Goal: Task Accomplishment & Management: Use online tool/utility

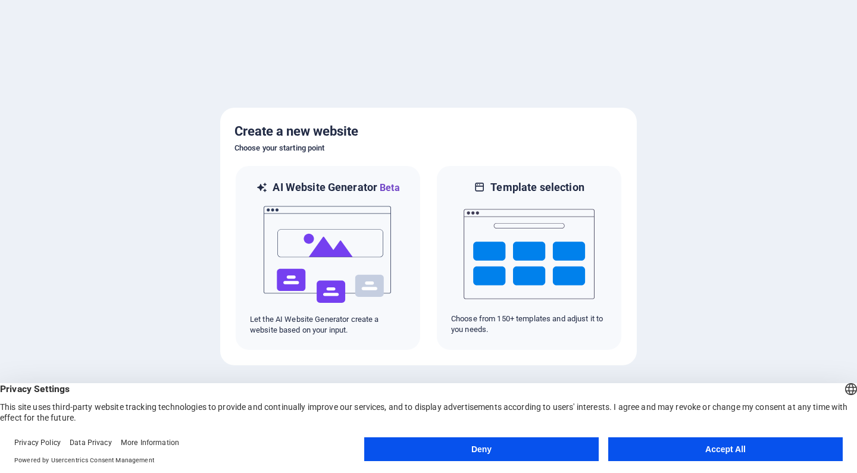
click at [740, 450] on button "Accept All" at bounding box center [725, 449] width 234 height 24
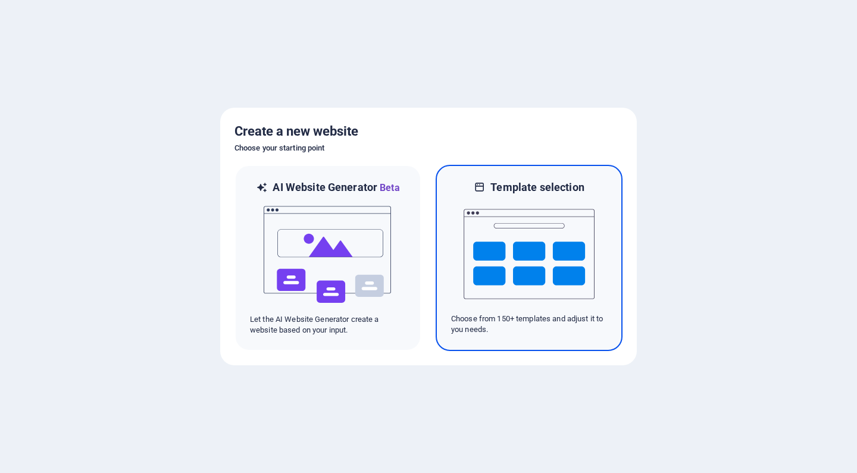
click at [539, 240] on img at bounding box center [529, 254] width 131 height 119
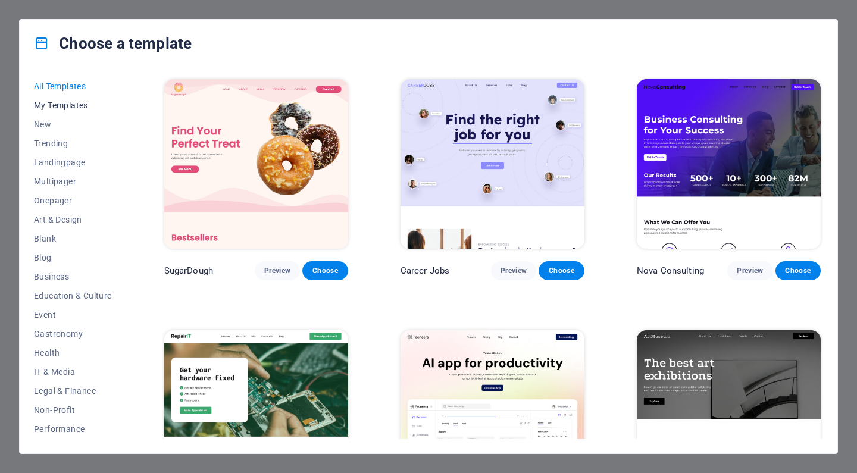
click at [46, 109] on span "My Templates" at bounding box center [73, 106] width 78 height 10
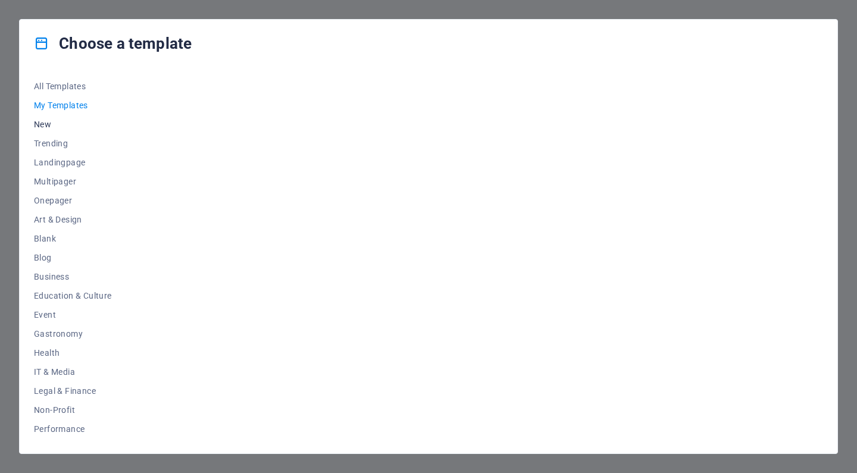
click at [46, 124] on span "New" at bounding box center [73, 125] width 78 height 10
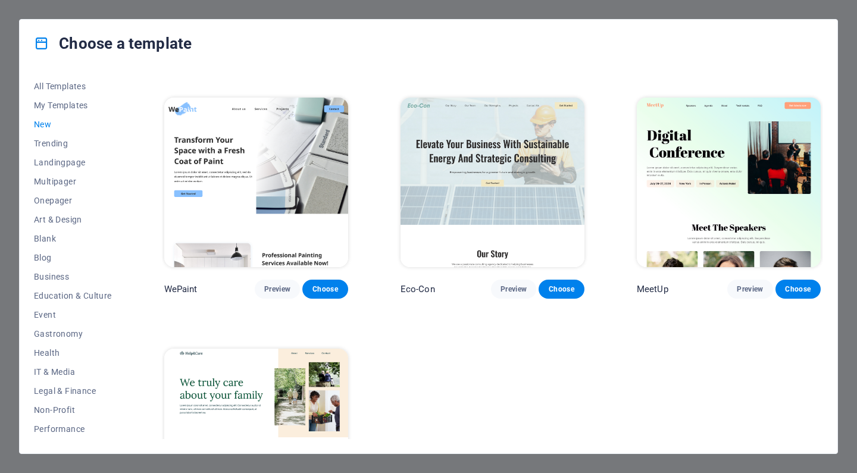
scroll to position [734, 0]
click at [49, 256] on span "Blog" at bounding box center [73, 258] width 78 height 10
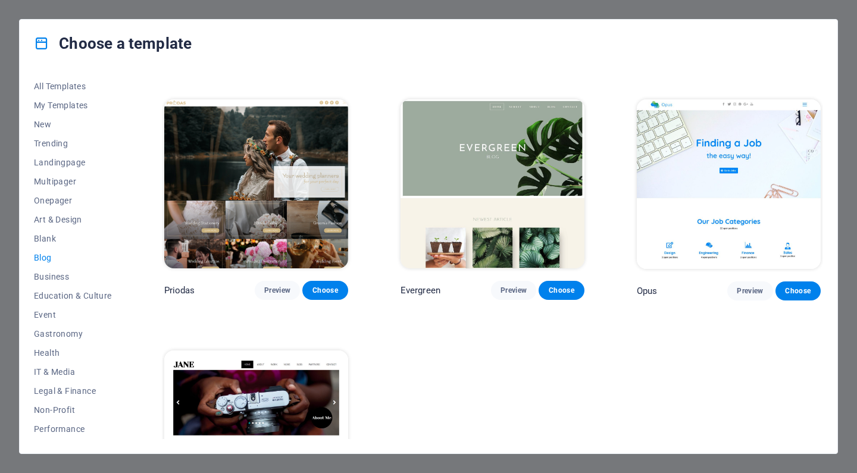
scroll to position [1653, 0]
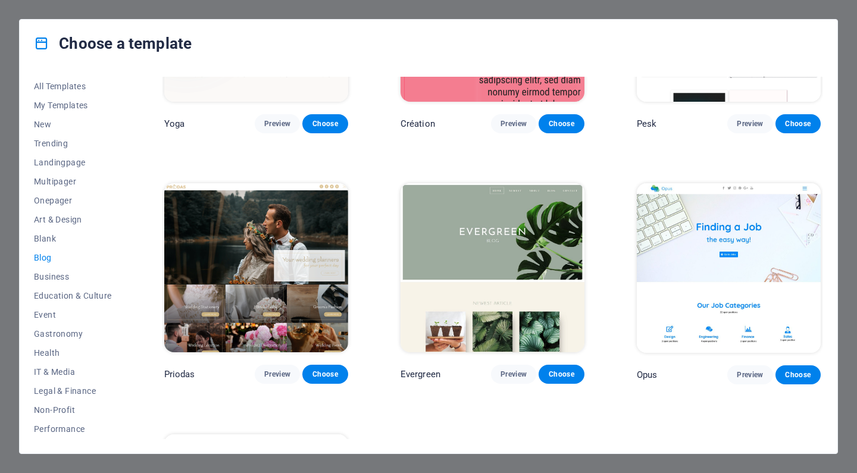
click at [236, 218] on img at bounding box center [256, 268] width 184 height 170
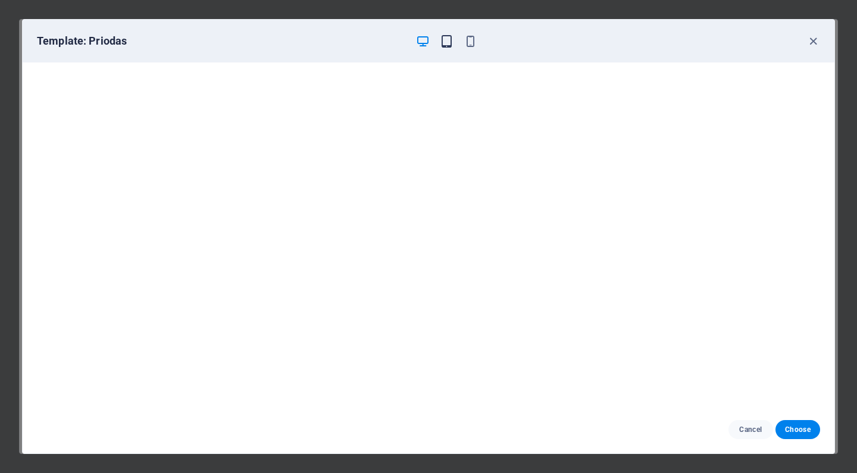
click at [447, 44] on icon "button" at bounding box center [447, 42] width 14 height 14
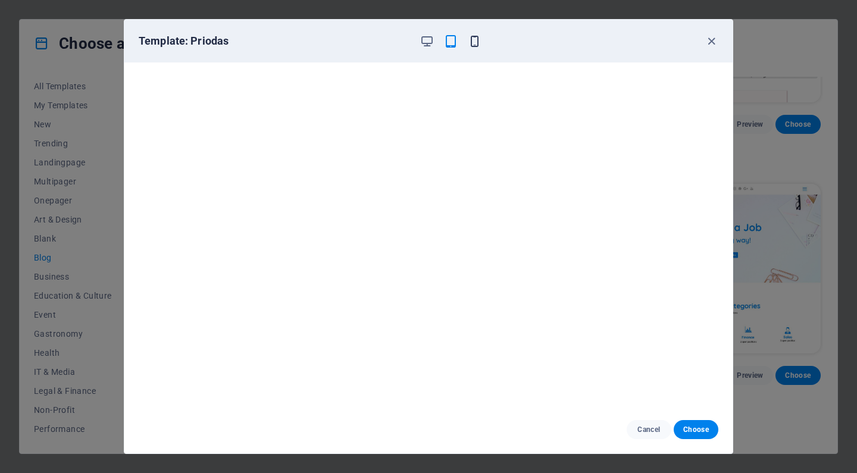
click at [474, 40] on icon "button" at bounding box center [475, 42] width 14 height 14
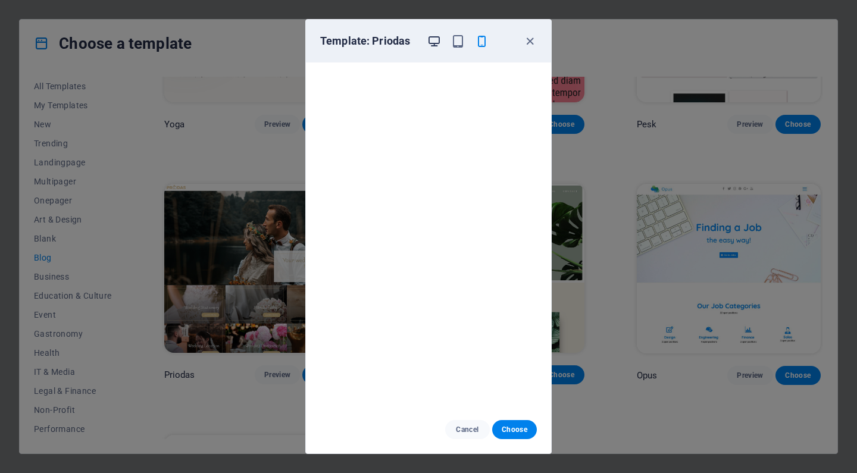
click at [431, 41] on icon "button" at bounding box center [434, 42] width 14 height 14
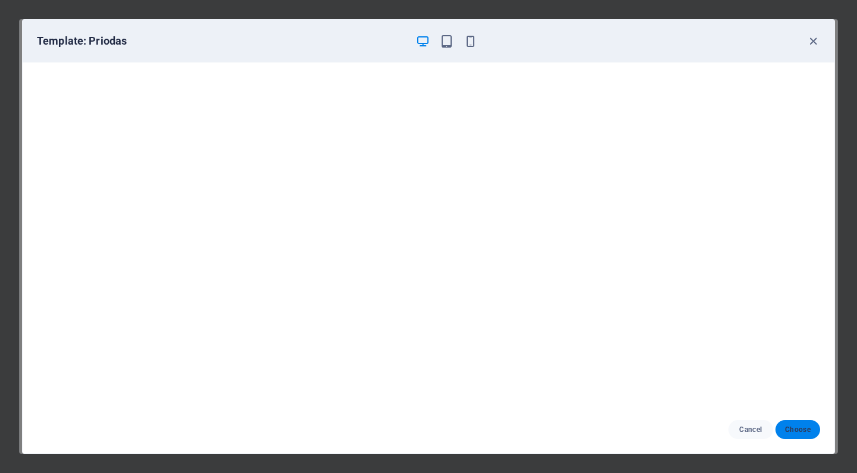
click at [799, 428] on span "Choose" at bounding box center [798, 430] width 26 height 10
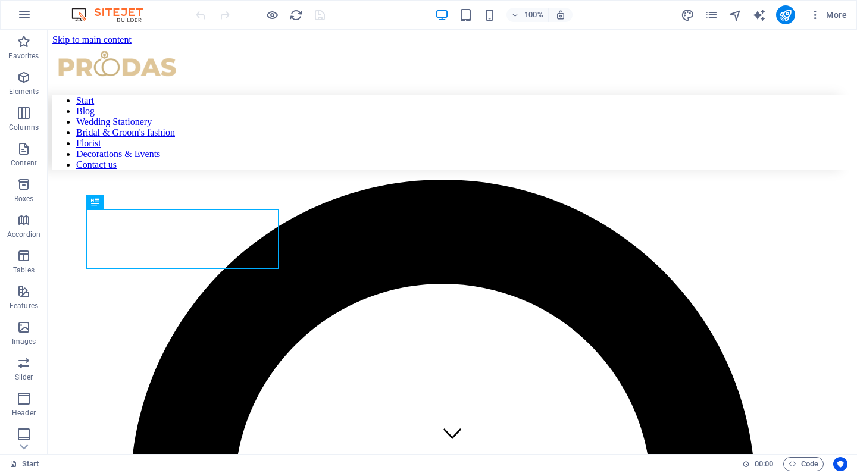
scroll to position [356, 0]
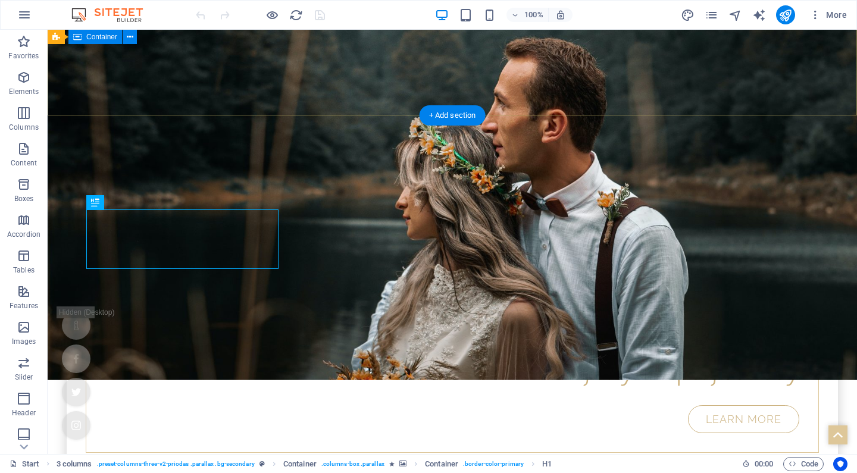
click at [106, 37] on span "Container" at bounding box center [101, 36] width 31 height 7
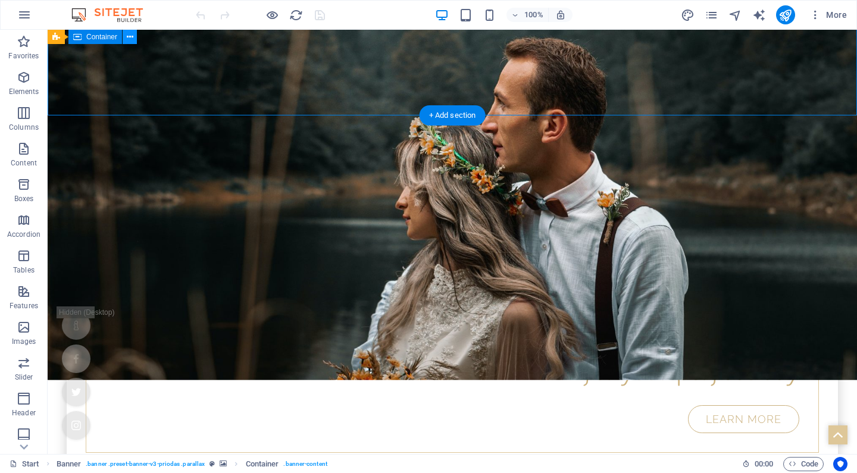
click at [132, 39] on icon at bounding box center [130, 37] width 7 height 12
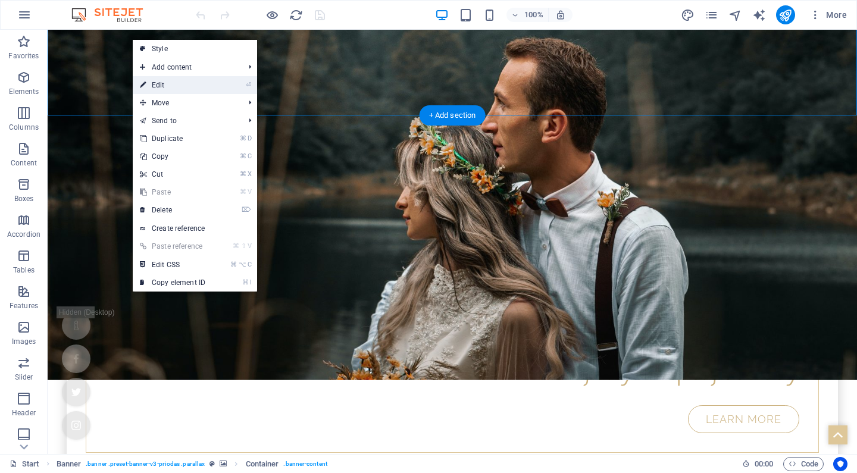
click at [214, 86] on li "⏎ Edit" at bounding box center [195, 85] width 124 height 18
click at [164, 86] on link "⏎ Edit" at bounding box center [173, 85] width 80 height 18
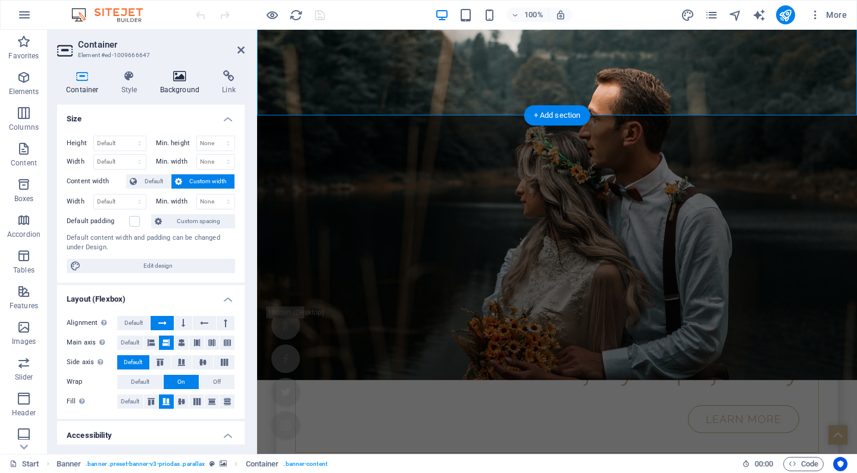
click at [181, 77] on icon at bounding box center [180, 76] width 58 height 12
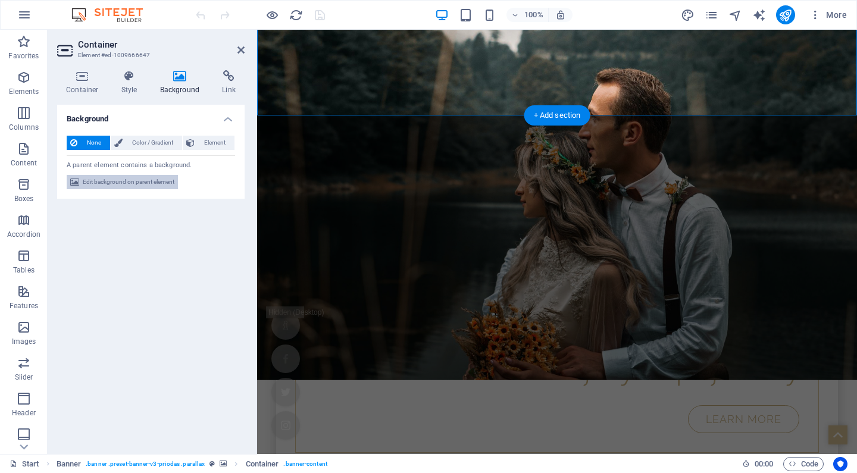
click at [129, 183] on span "Edit background on parent element" at bounding box center [129, 182] width 92 height 14
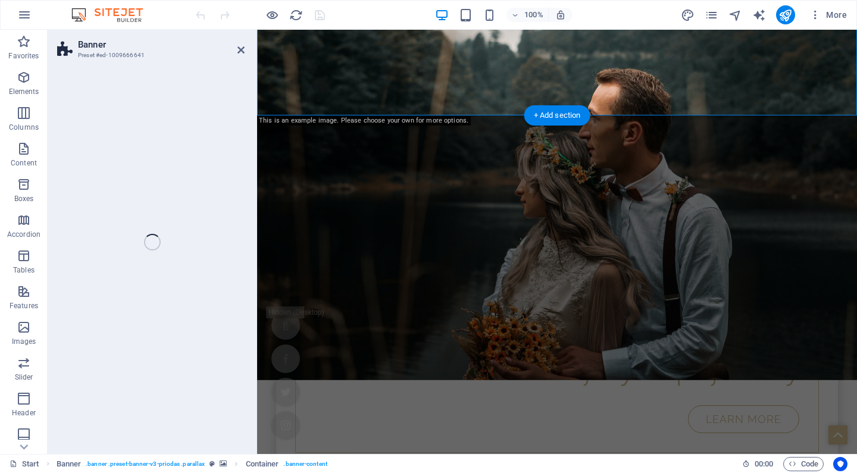
select select "%"
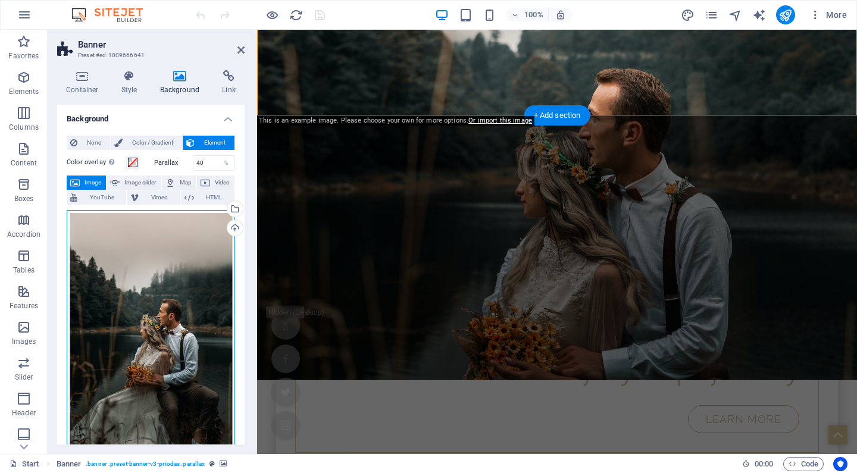
click at [176, 295] on div "Drag files here, click to choose files or select files from Files or our free s…" at bounding box center [151, 335] width 168 height 250
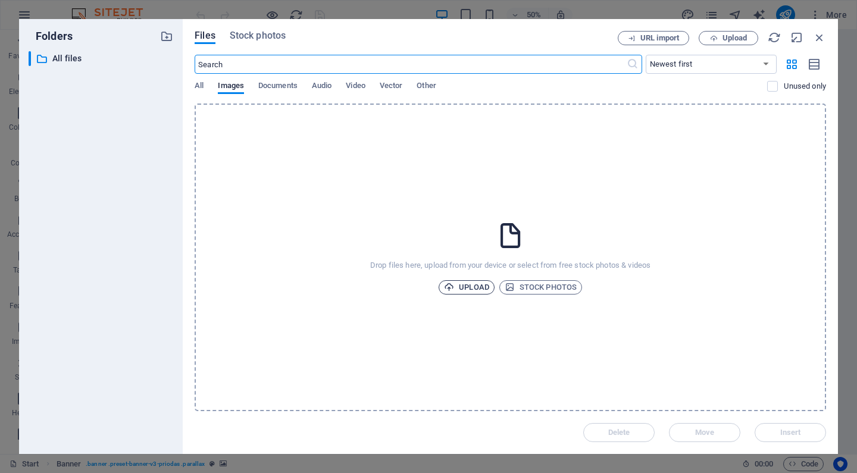
click at [475, 288] on span "Upload" at bounding box center [466, 287] width 45 height 14
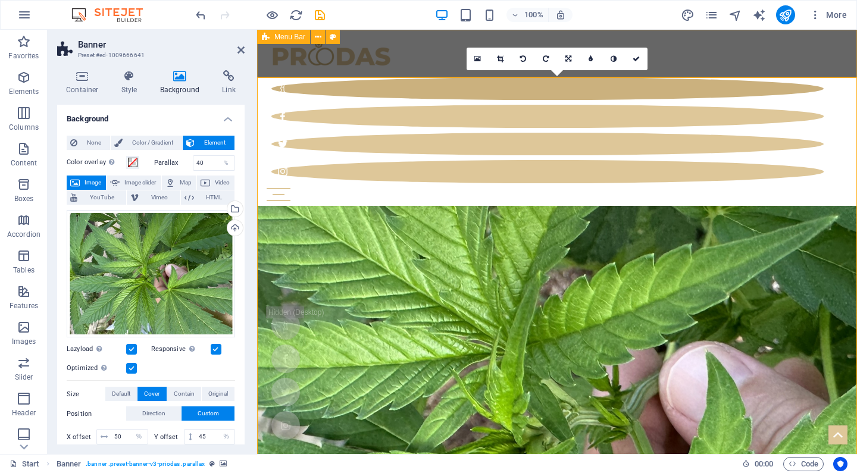
scroll to position [0, 0]
click at [334, 37] on icon at bounding box center [334, 37] width 7 height 12
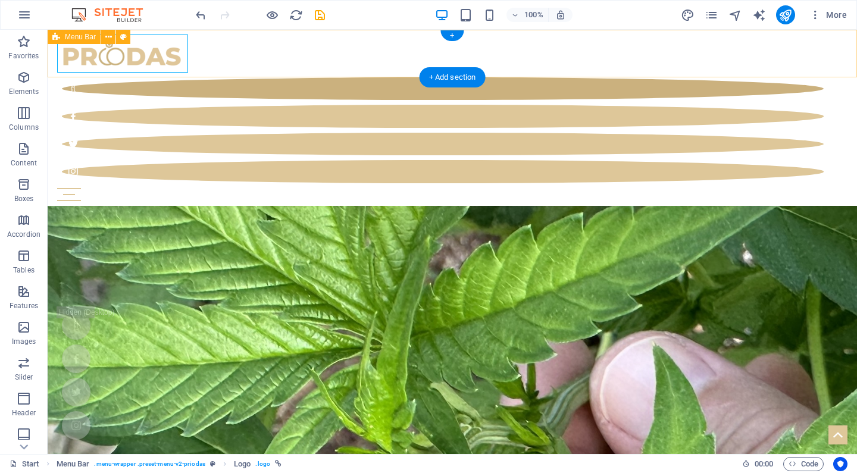
click at [564, 40] on div "Start Blog Wedding Stationery Bridal & Groom's fashion Florist Decorations & Ev…" at bounding box center [452, 118] width 809 height 176
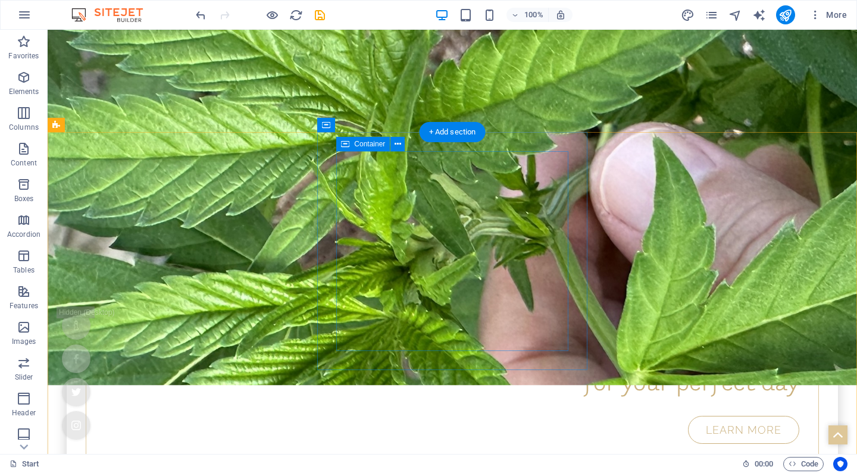
scroll to position [347, 0]
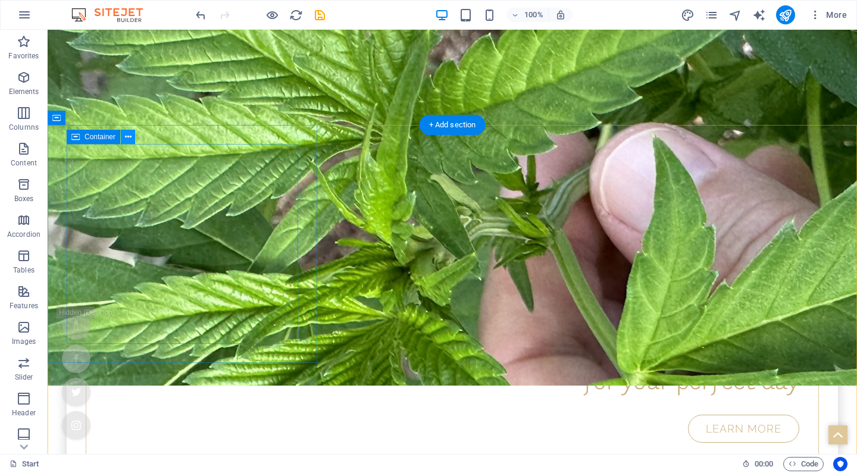
click at [129, 139] on icon at bounding box center [128, 137] width 7 height 12
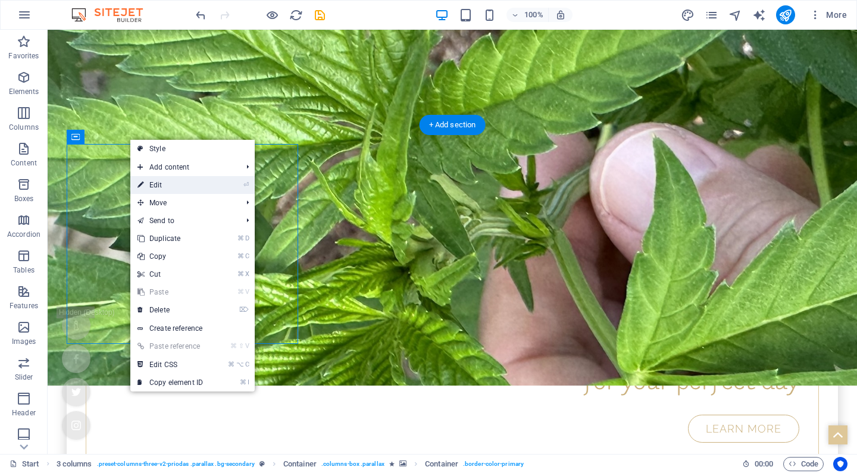
click at [161, 184] on link "⏎ Edit" at bounding box center [170, 185] width 80 height 18
select select "%"
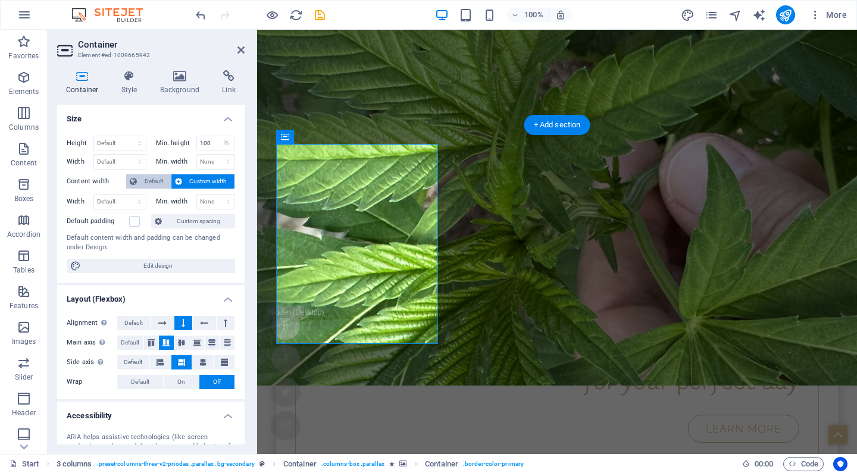
scroll to position [0, 0]
click at [179, 82] on h4 "Background" at bounding box center [182, 82] width 62 height 25
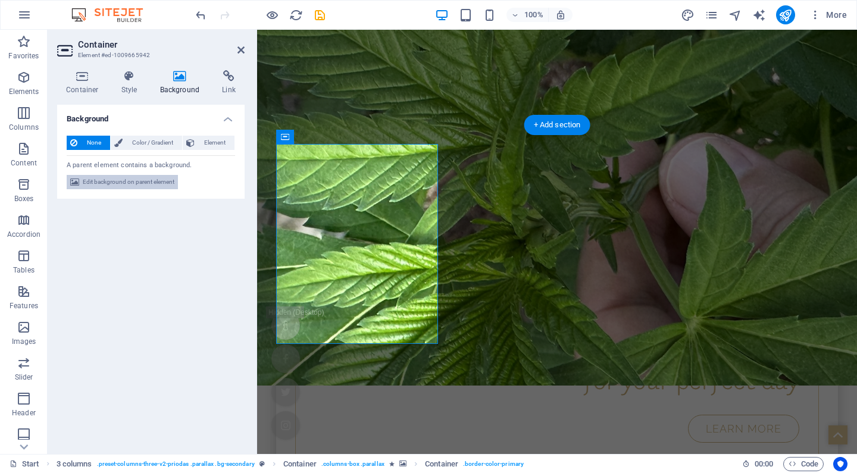
click at [133, 180] on span "Edit background on parent element" at bounding box center [129, 182] width 92 height 14
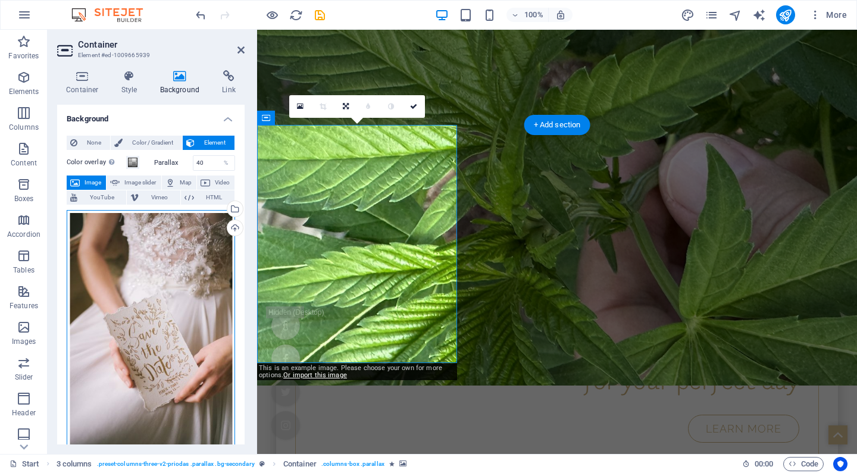
click at [173, 292] on div "Drag files here, click to choose files or select files from Files or our free s…" at bounding box center [151, 334] width 168 height 249
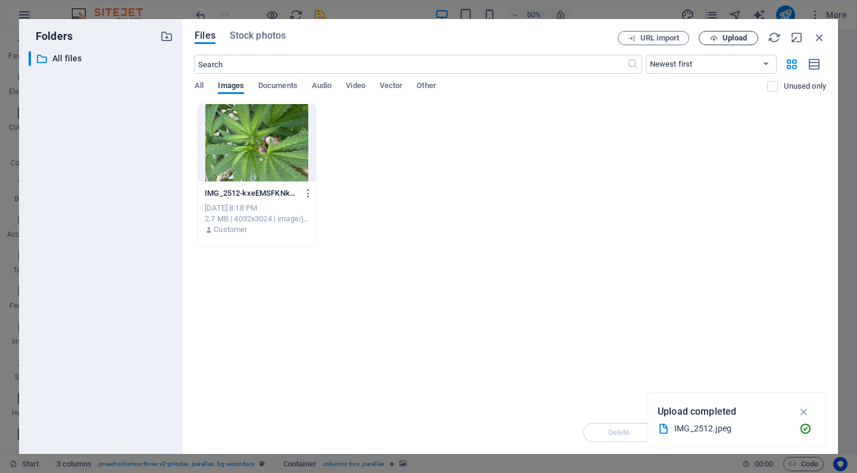
click at [729, 39] on span "Upload" at bounding box center [734, 38] width 24 height 7
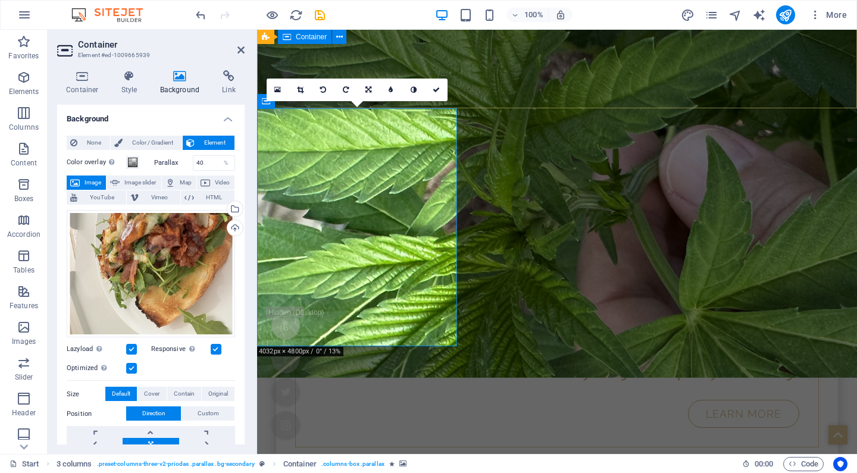
scroll to position [364, 0]
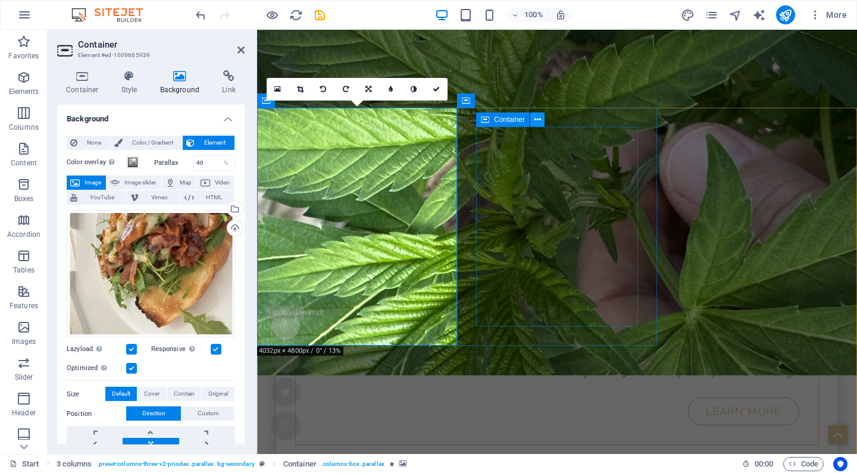
click at [537, 120] on icon at bounding box center [537, 120] width 7 height 12
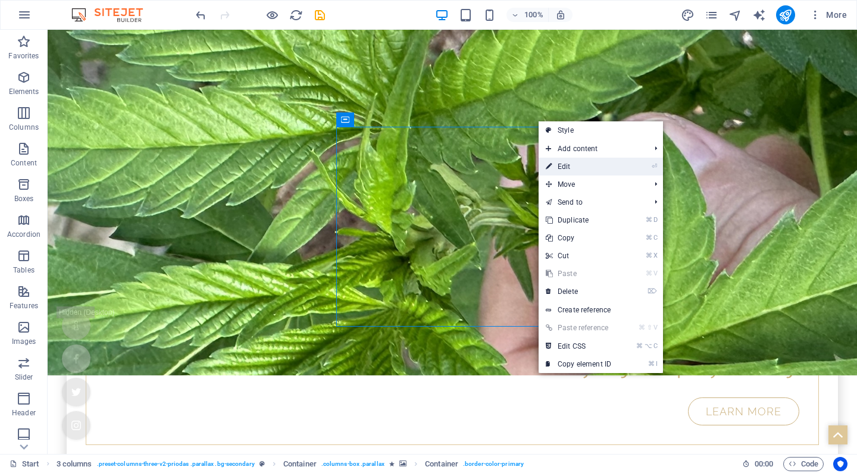
click at [560, 165] on link "⏎ Edit" at bounding box center [579, 167] width 80 height 18
select select "%"
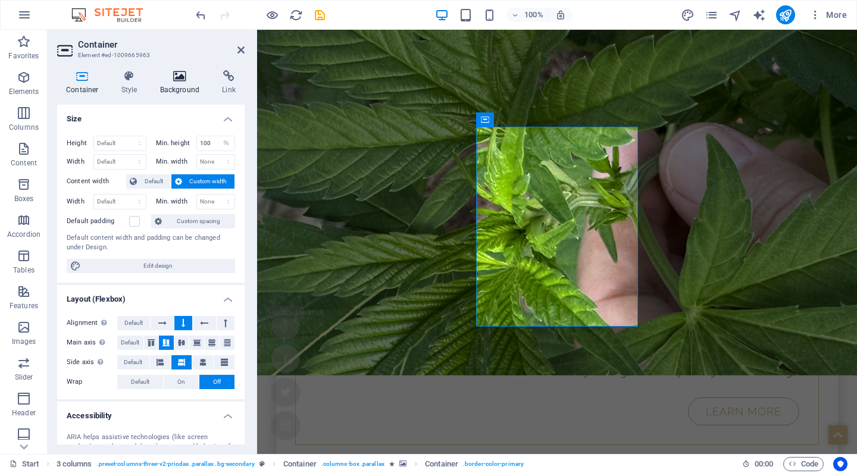
click at [177, 77] on icon at bounding box center [180, 76] width 58 height 12
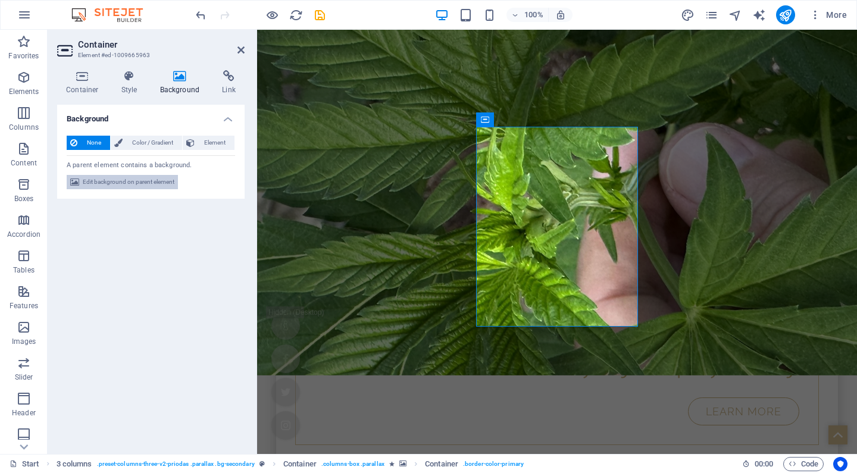
click at [134, 183] on span "Edit background on parent element" at bounding box center [129, 182] width 92 height 14
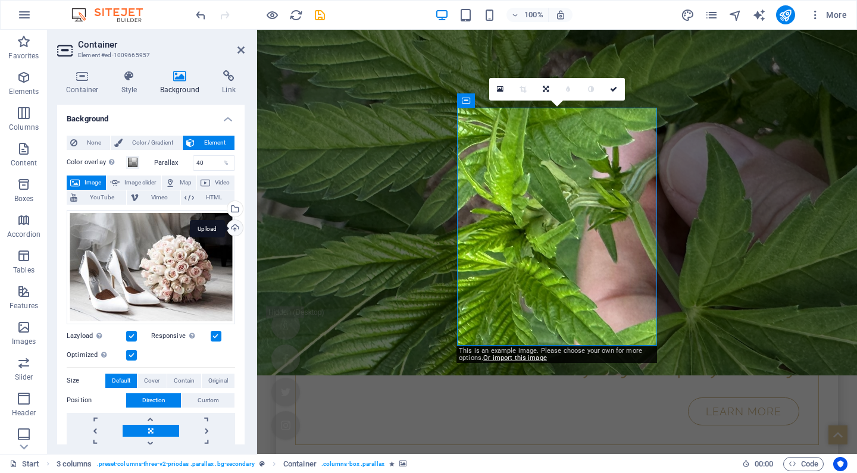
click at [231, 227] on div "Upload" at bounding box center [234, 229] width 18 height 18
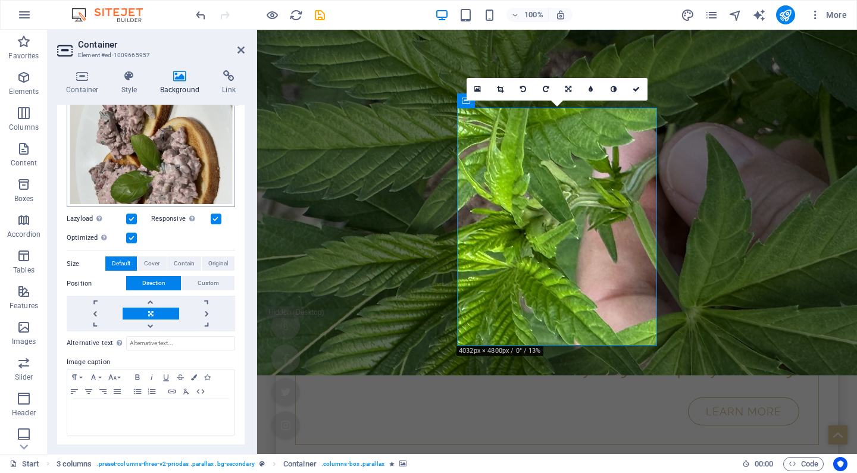
scroll to position [130, 0]
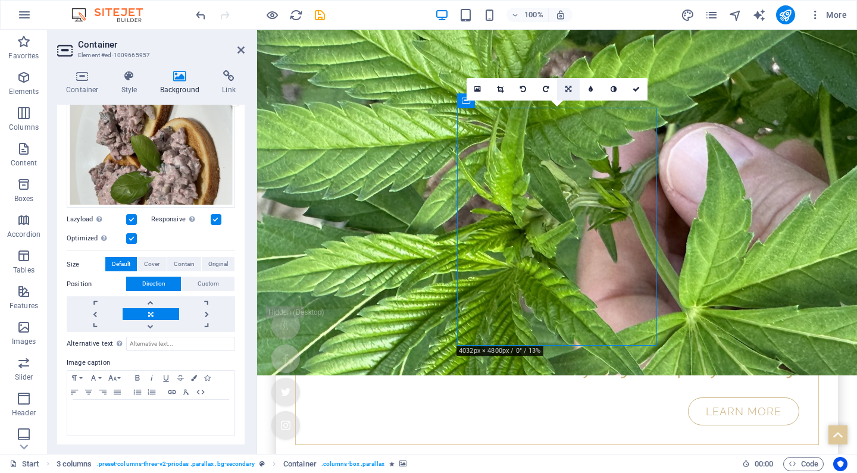
drag, startPoint x: 546, startPoint y: 89, endPoint x: 572, endPoint y: 92, distance: 27.0
click at [545, 89] on icon at bounding box center [546, 89] width 6 height 7
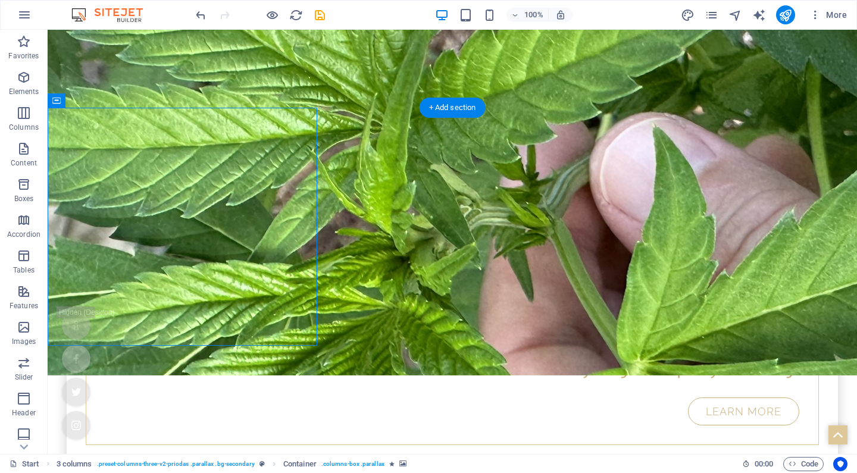
click at [129, 119] on icon at bounding box center [128, 120] width 7 height 12
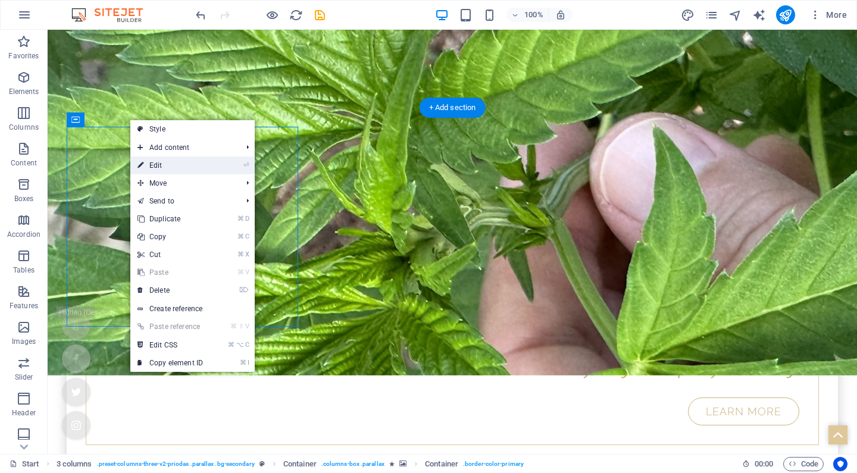
click at [140, 165] on icon at bounding box center [140, 165] width 6 height 18
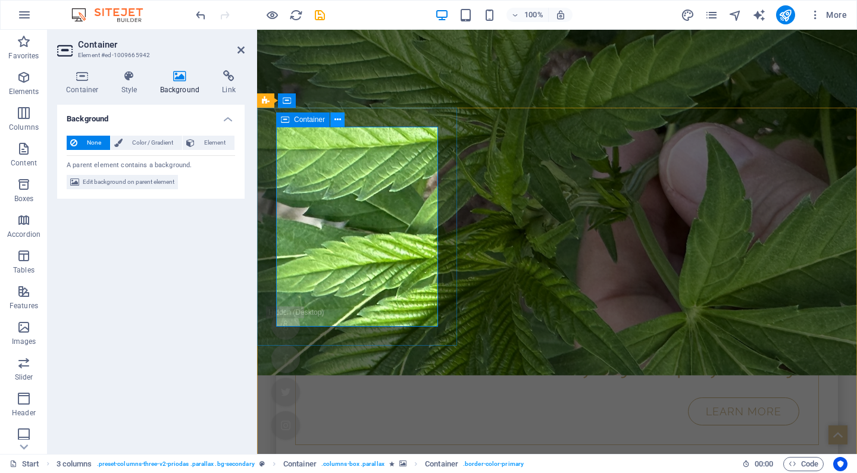
click at [337, 119] on icon at bounding box center [337, 120] width 7 height 12
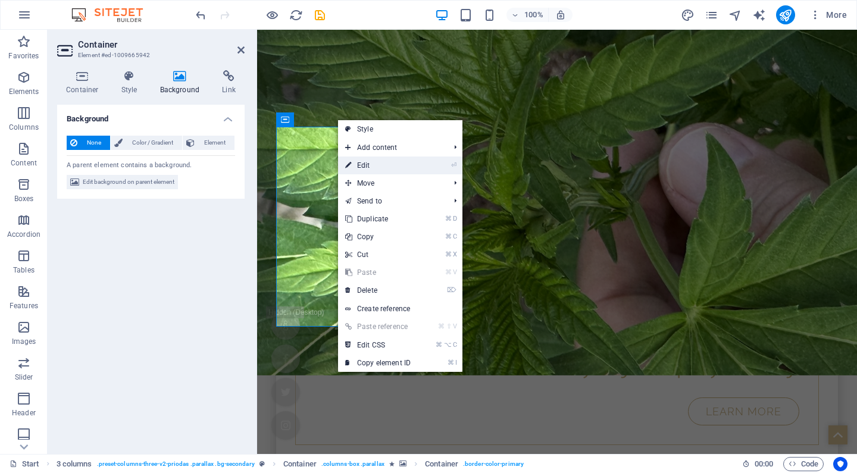
click at [362, 164] on link "⏎ Edit" at bounding box center [378, 165] width 80 height 18
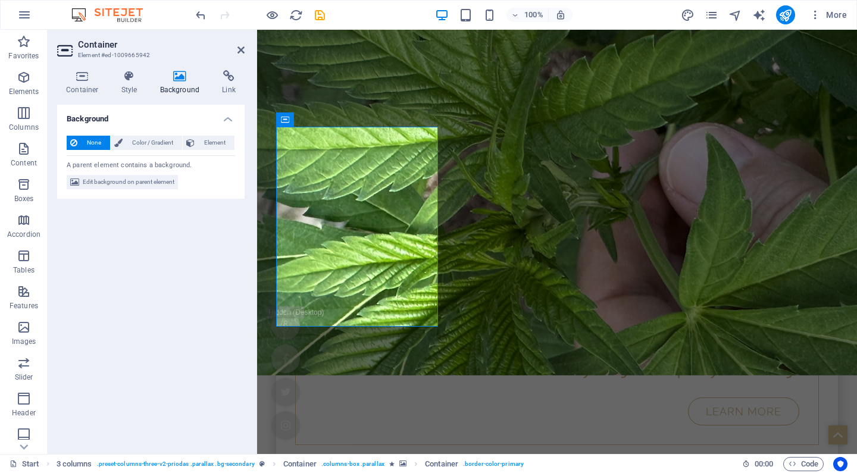
click at [179, 82] on icon at bounding box center [180, 76] width 58 height 12
click at [214, 147] on span "Element" at bounding box center [214, 143] width 33 height 14
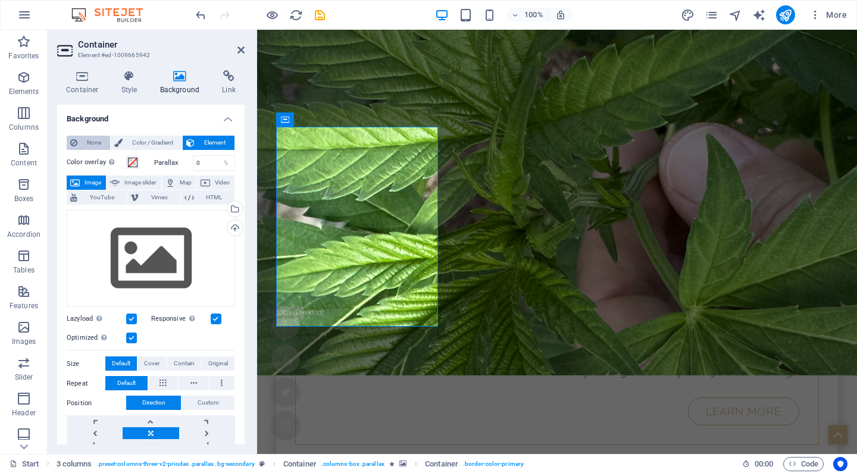
click at [83, 139] on span "None" at bounding box center [94, 143] width 26 height 14
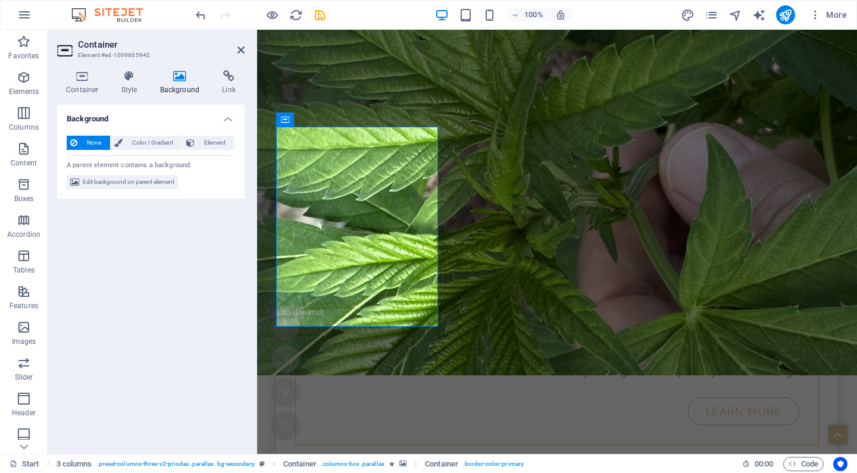
click at [148, 98] on div "Container Style Background Link Size Height Default px rem % vh vw Min. height …" at bounding box center [150, 257] width 187 height 374
click at [338, 119] on icon at bounding box center [337, 120] width 7 height 12
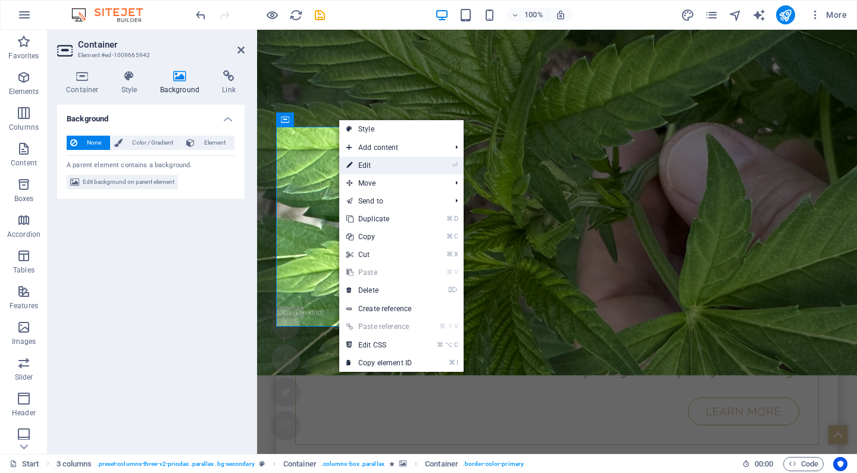
click at [373, 164] on link "⏎ Edit" at bounding box center [379, 165] width 80 height 18
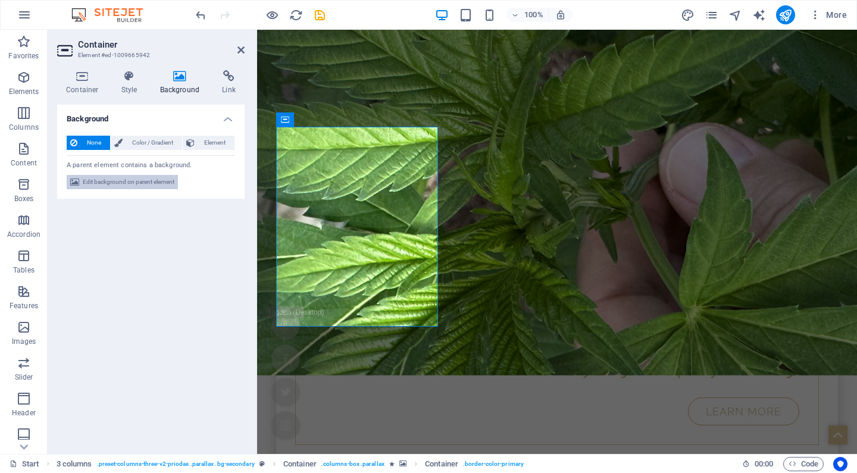
click at [156, 186] on span "Edit background on parent element" at bounding box center [129, 182] width 92 height 14
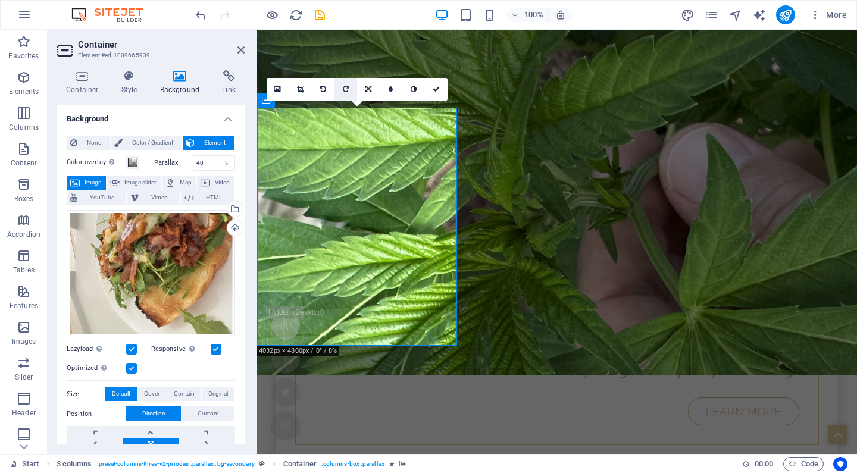
click at [347, 88] on icon at bounding box center [346, 89] width 6 height 7
click at [370, 10] on div "100% More" at bounding box center [522, 14] width 658 height 19
click at [439, 90] on icon at bounding box center [436, 89] width 7 height 7
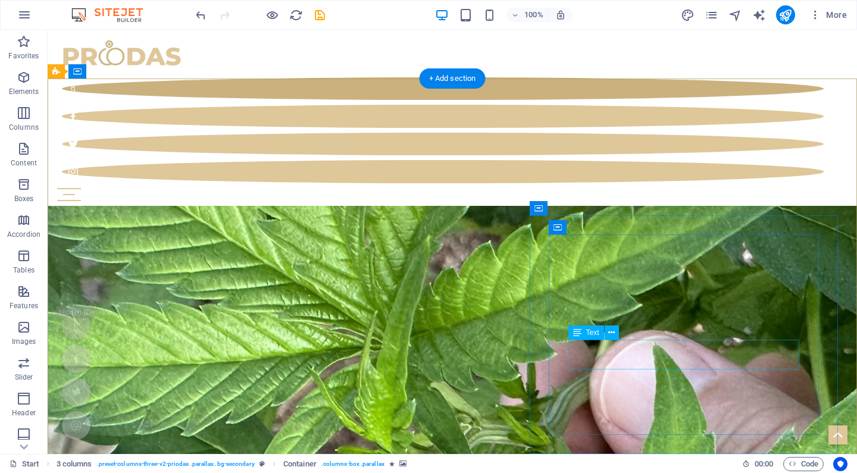
scroll to position [0, 0]
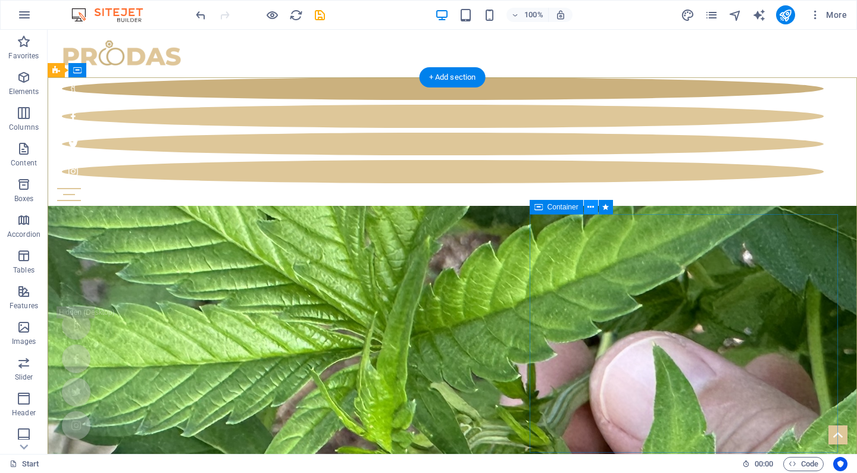
click at [589, 208] on icon at bounding box center [590, 207] width 7 height 12
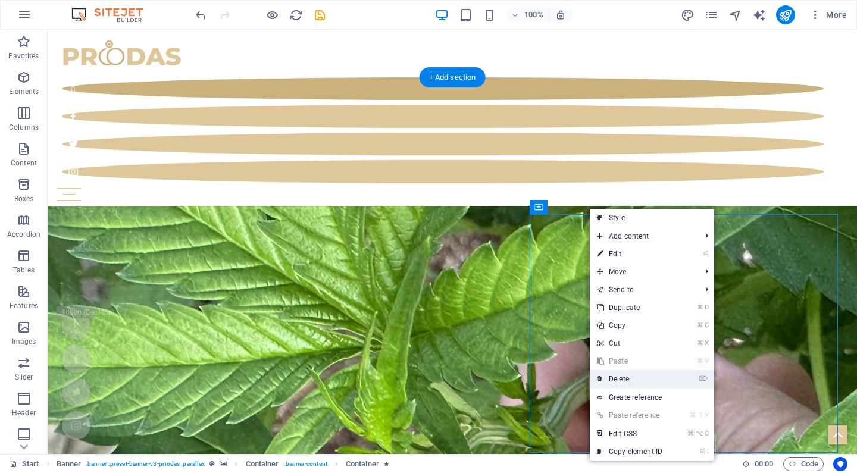
click at [631, 384] on link "⌦ Delete" at bounding box center [630, 379] width 80 height 18
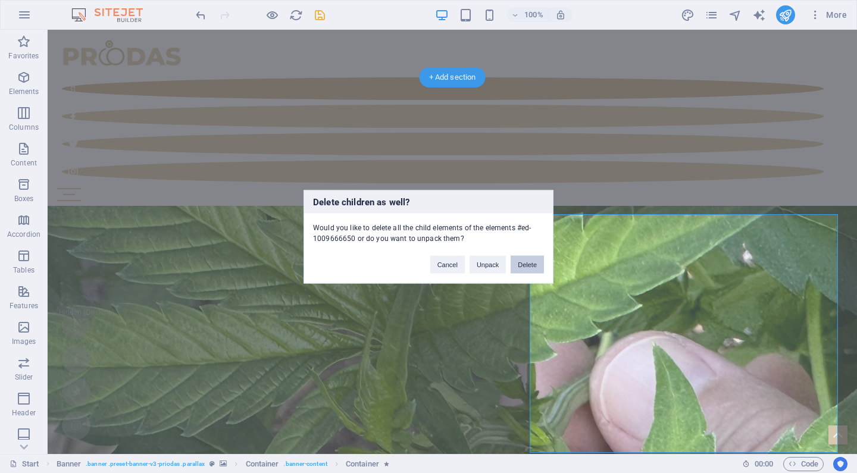
click at [532, 267] on button "Delete" at bounding box center [527, 264] width 33 height 18
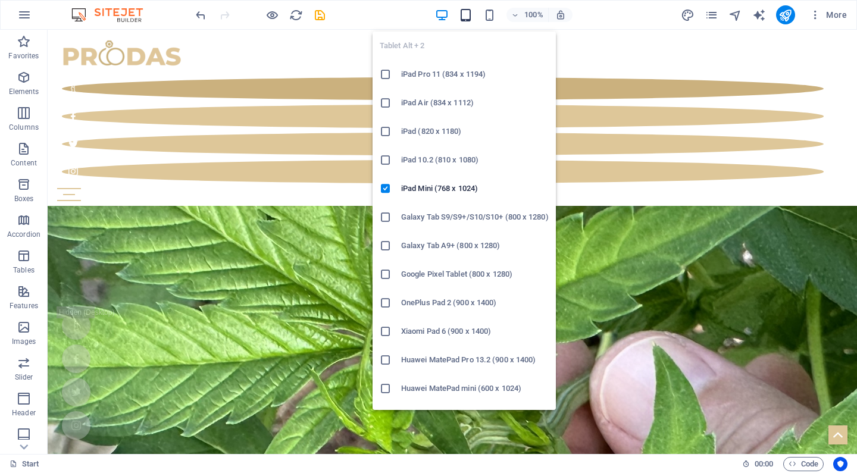
click at [464, 18] on icon "button" at bounding box center [466, 15] width 14 height 14
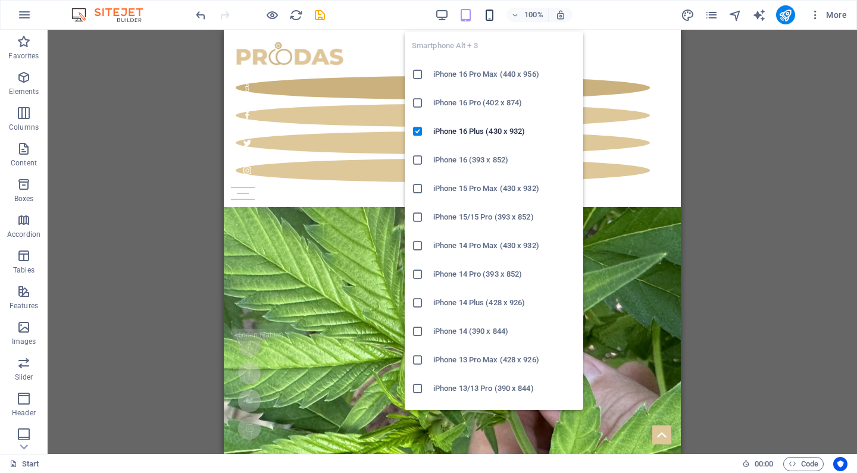
click at [486, 14] on icon "button" at bounding box center [490, 15] width 14 height 14
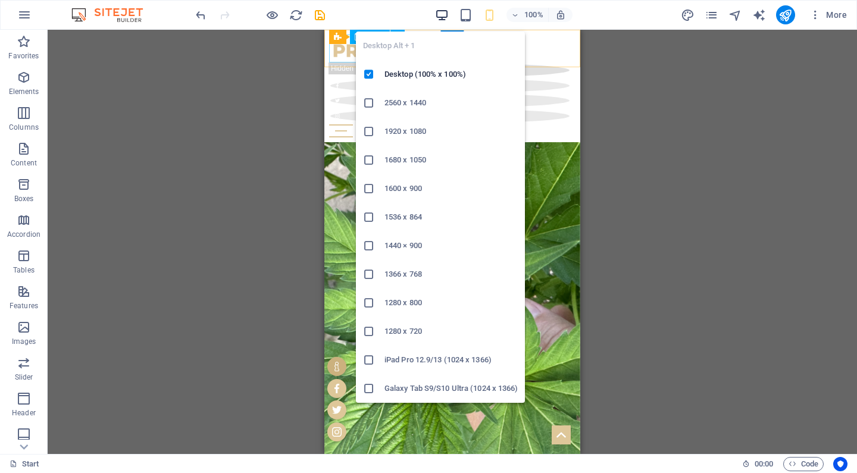
click at [444, 18] on icon "button" at bounding box center [442, 15] width 14 height 14
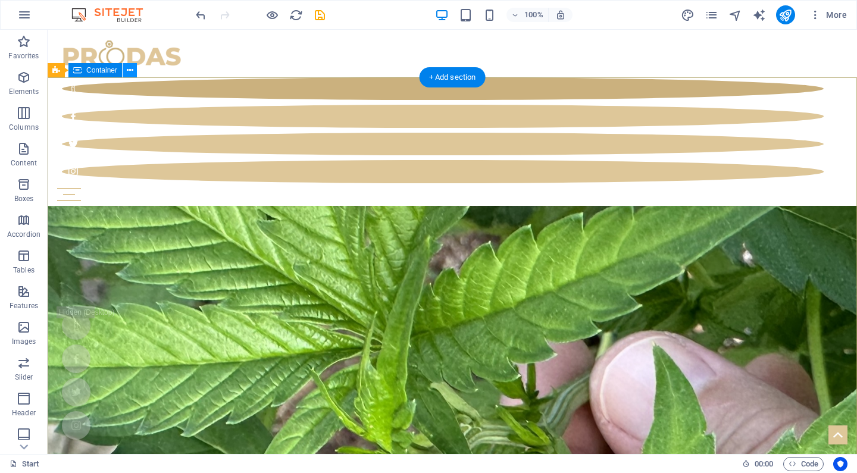
click at [132, 72] on icon at bounding box center [130, 70] width 7 height 12
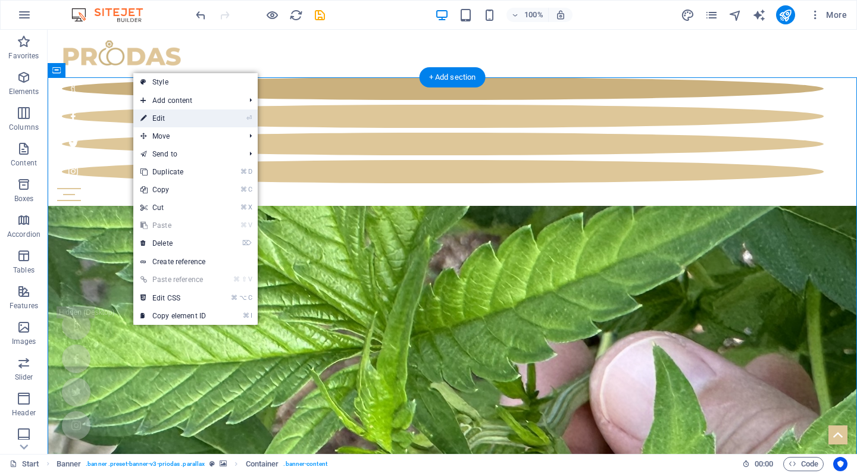
click at [152, 118] on link "⏎ Edit" at bounding box center [173, 118] width 80 height 18
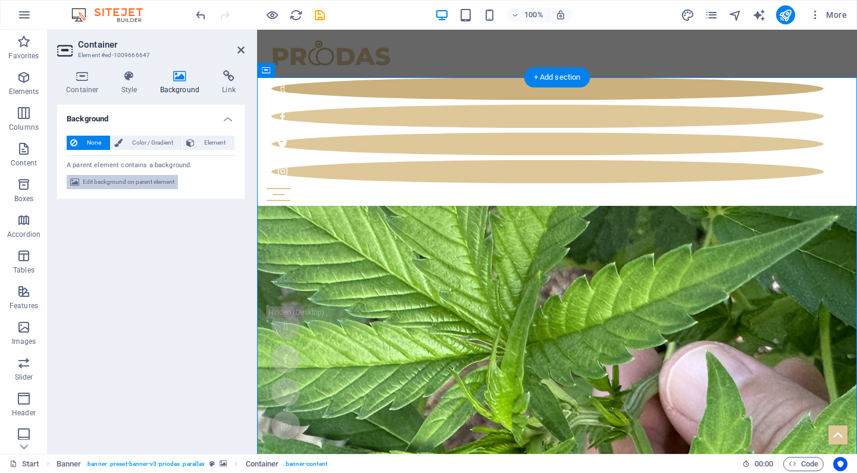
click at [132, 181] on span "Edit background on parent element" at bounding box center [129, 182] width 92 height 14
select select "%"
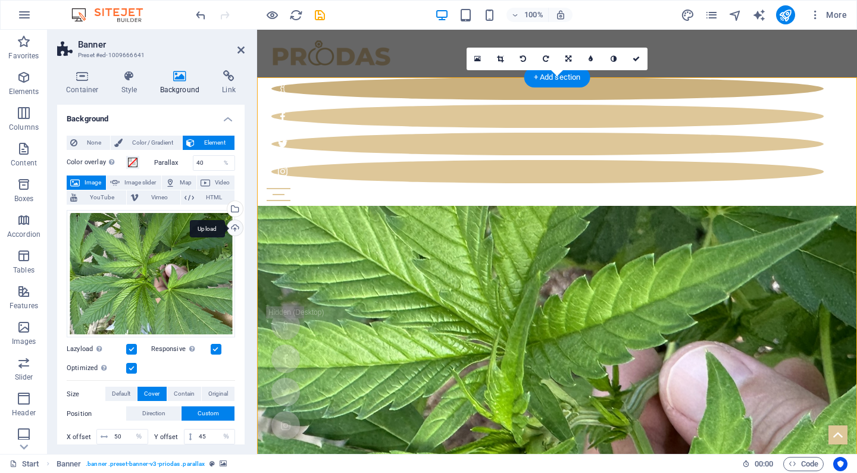
click at [231, 229] on div "Upload" at bounding box center [234, 229] width 18 height 18
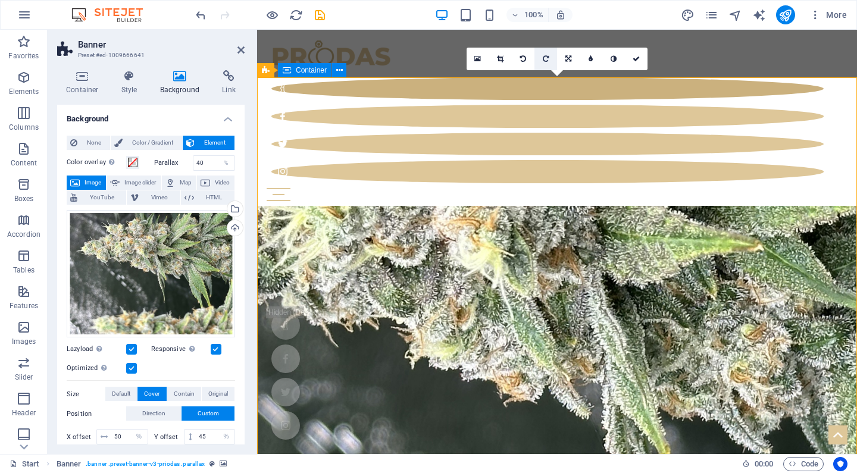
click at [537, 60] on link at bounding box center [545, 59] width 23 height 23
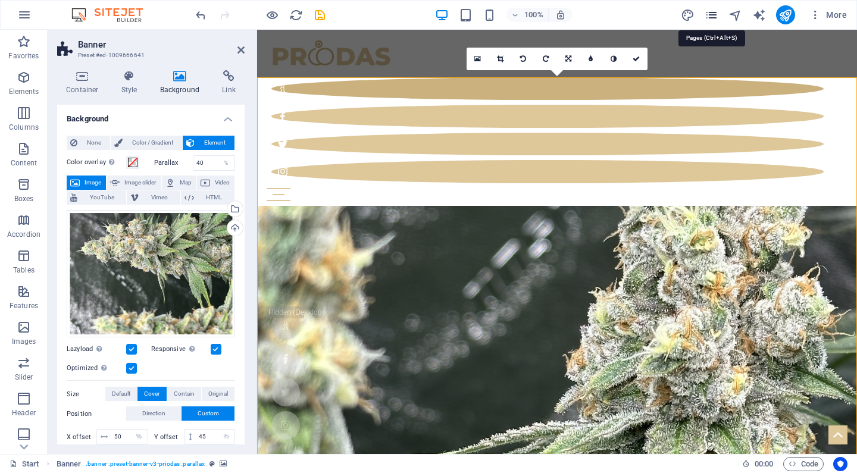
click at [712, 17] on icon "pages" at bounding box center [712, 15] width 14 height 14
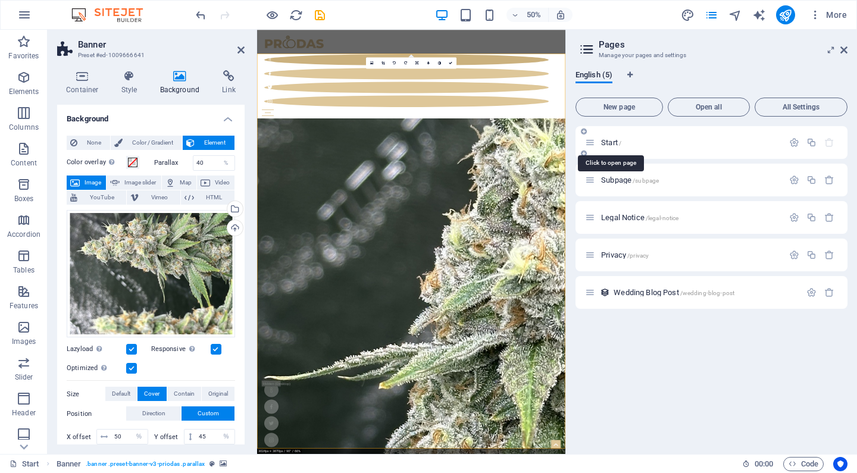
click at [619, 142] on span "/" at bounding box center [620, 143] width 2 height 7
click at [621, 181] on span "Subpage /subpage" at bounding box center [630, 180] width 58 height 9
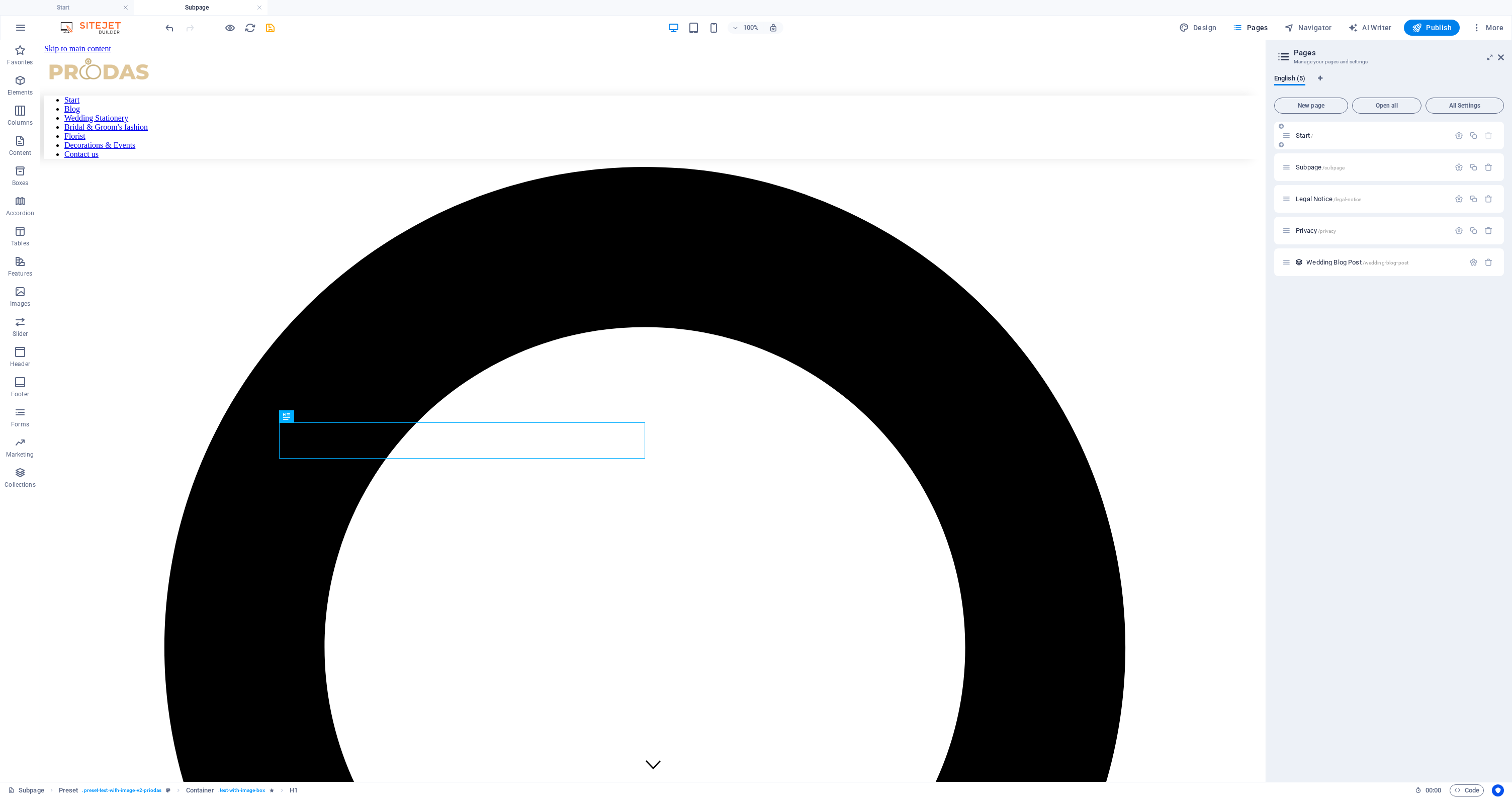
click at [723, 137] on span "Start /" at bounding box center [1304, 135] width 17 height 8
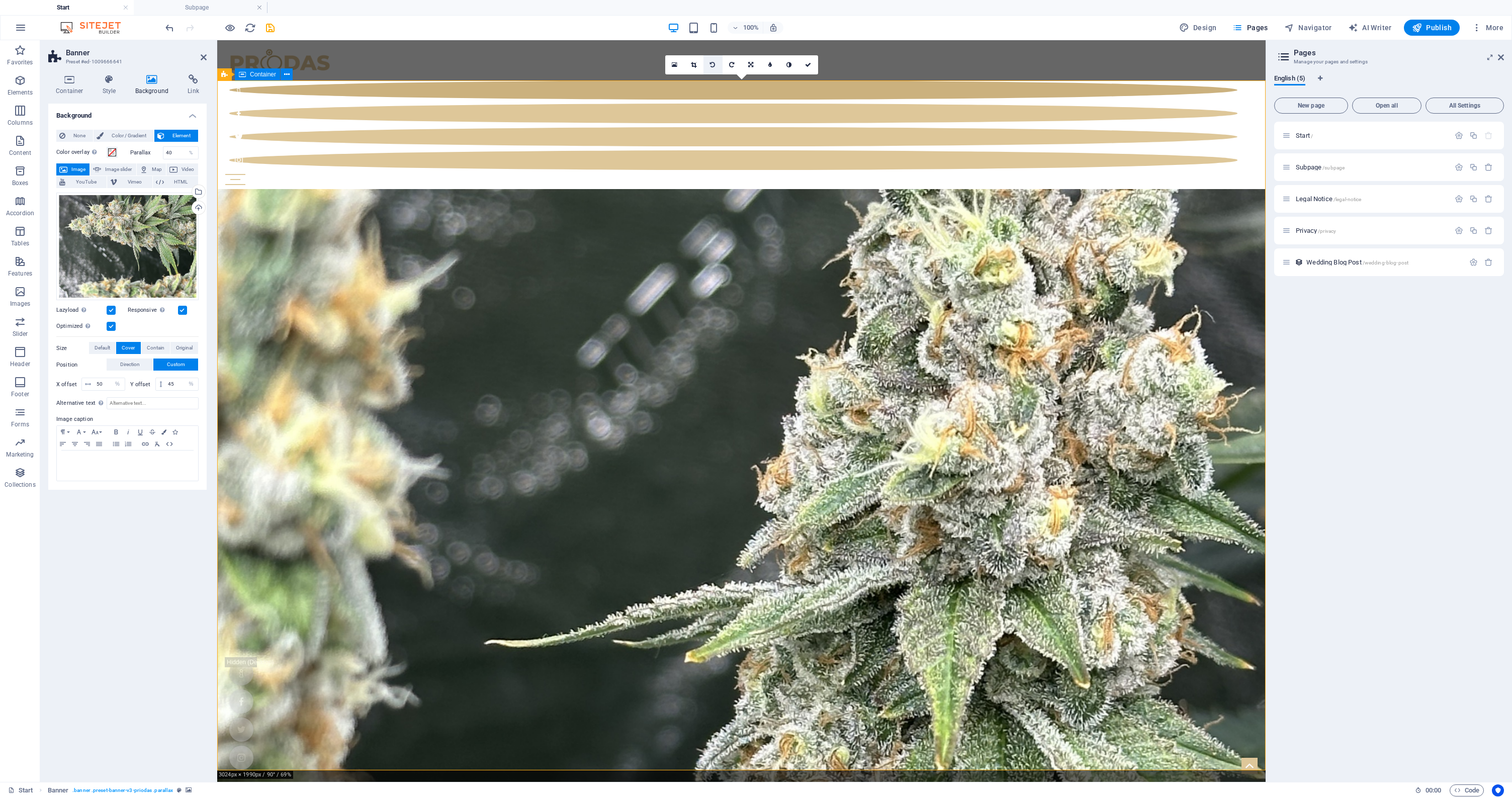
click at [713, 64] on icon at bounding box center [712, 64] width 5 height 6
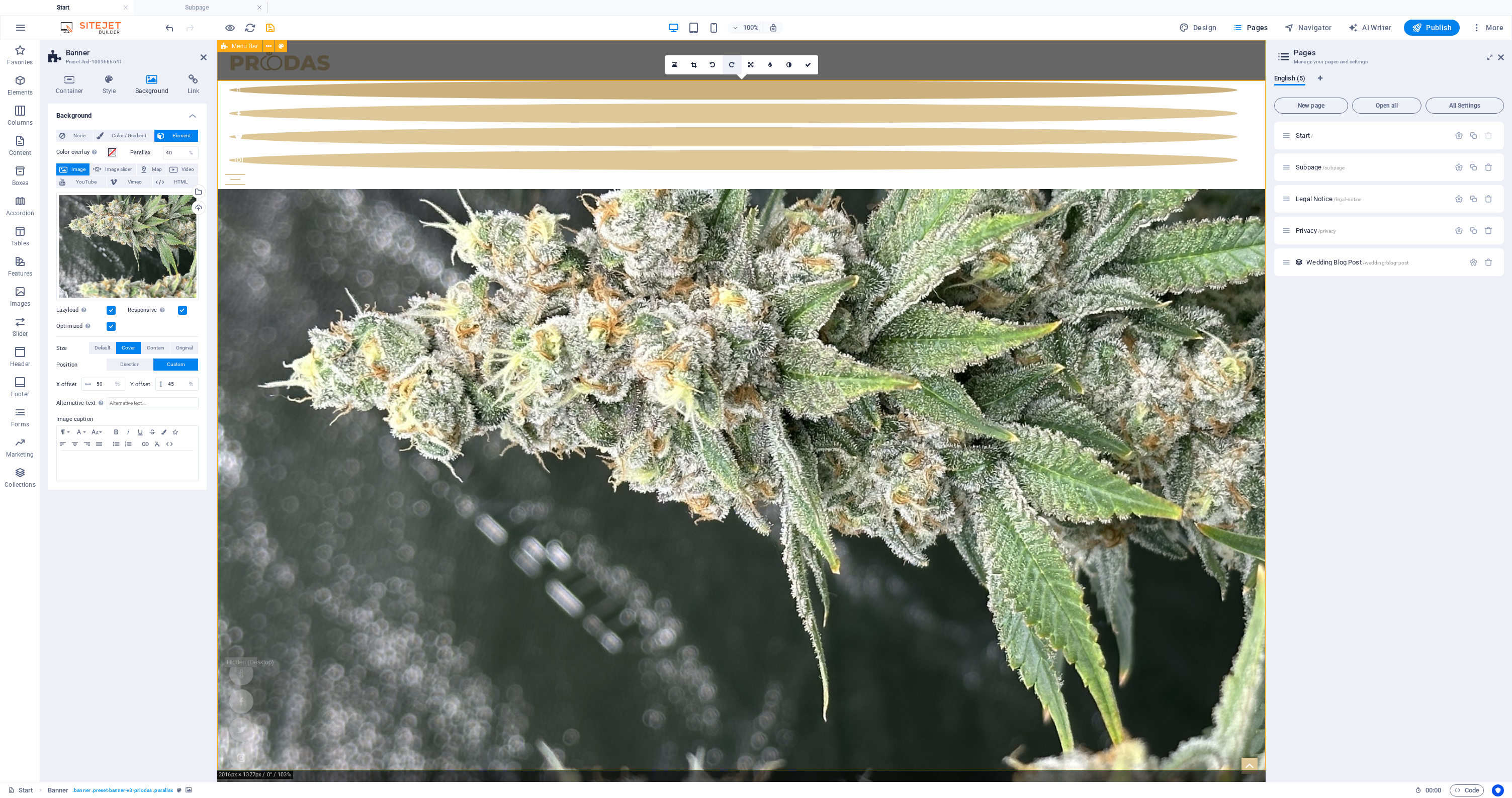
click at [723, 63] on icon at bounding box center [732, 64] width 5 height 6
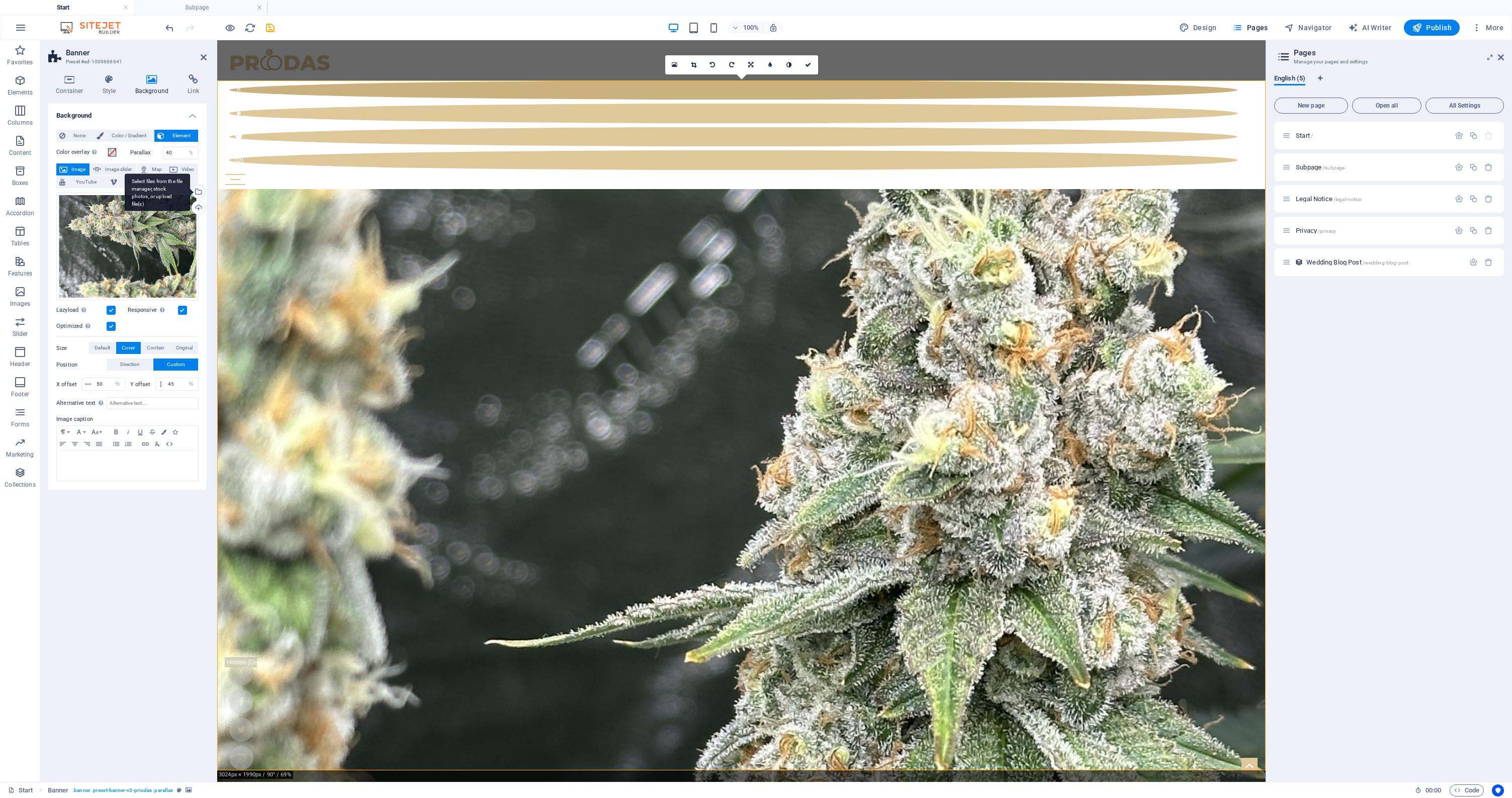
click at [200, 193] on div "Select files from the file manager, stock photos, or upload file(s)" at bounding box center [198, 193] width 15 height 15
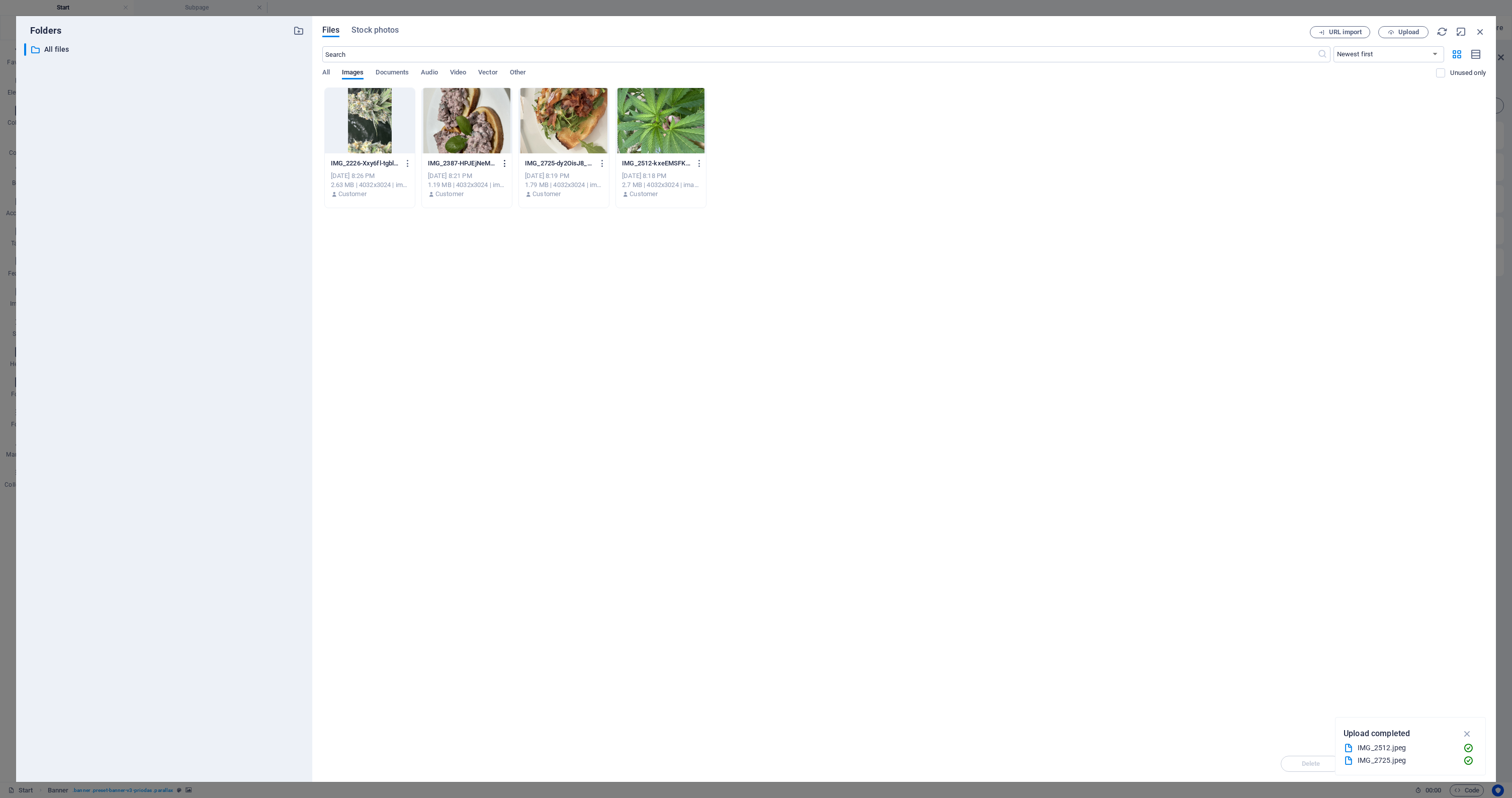
click at [505, 162] on icon "button" at bounding box center [505, 163] width 9 height 9
click at [500, 237] on h6 "Rename" at bounding box center [510, 238] width 43 height 12
type input "Cherry"
type input "C"
type input "CherryChickenSalad"
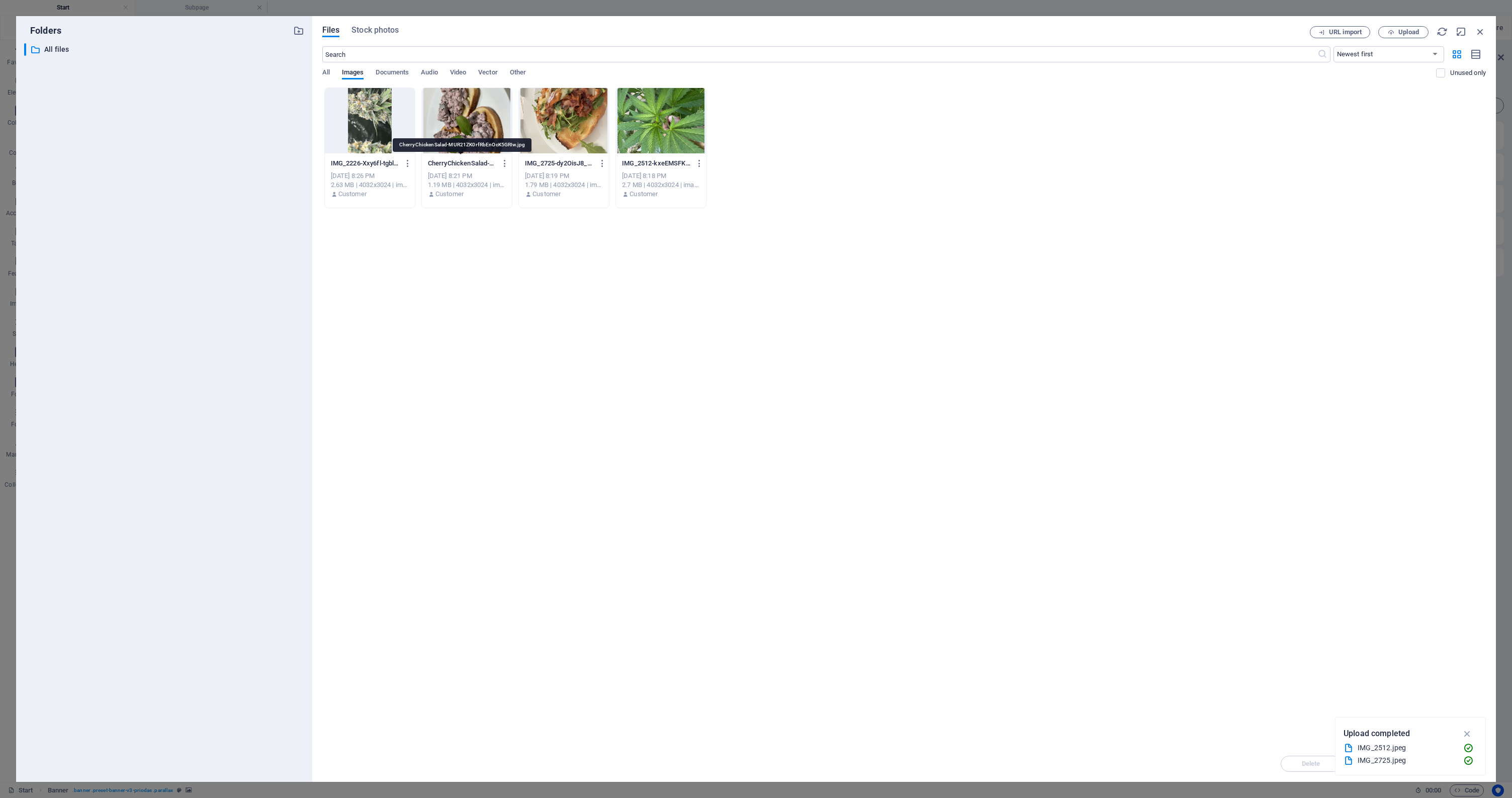
click at [486, 162] on p "CherryChickenSalad-MUR21ZK0rfRbEnOcK5GRIw.jpg" at bounding box center [462, 163] width 69 height 9
click at [505, 165] on icon "button" at bounding box center [505, 163] width 9 height 9
click at [501, 233] on h6 "Rename" at bounding box center [510, 238] width 43 height 12
type input "CherryChickenSalad"
click at [603, 161] on icon "button" at bounding box center [603, 163] width 9 height 9
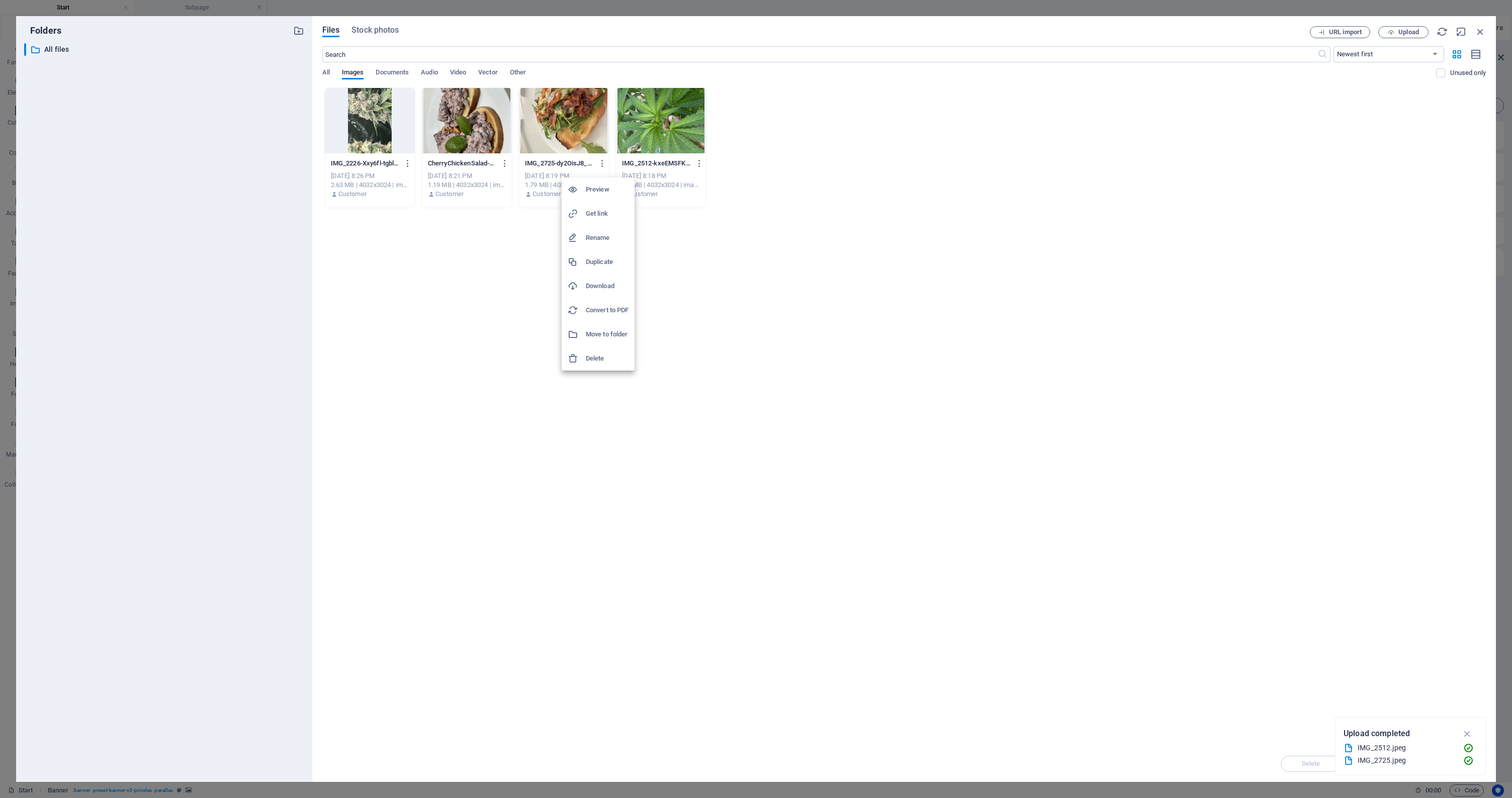
click at [602, 239] on h6 "Rename" at bounding box center [607, 238] width 43 height 12
type input "CrispyBacoArugula"
click at [407, 163] on icon "button" at bounding box center [407, 163] width 9 height 9
click at [397, 235] on h6 "Rename" at bounding box center [412, 238] width 43 height 12
type input "FrostyCola"
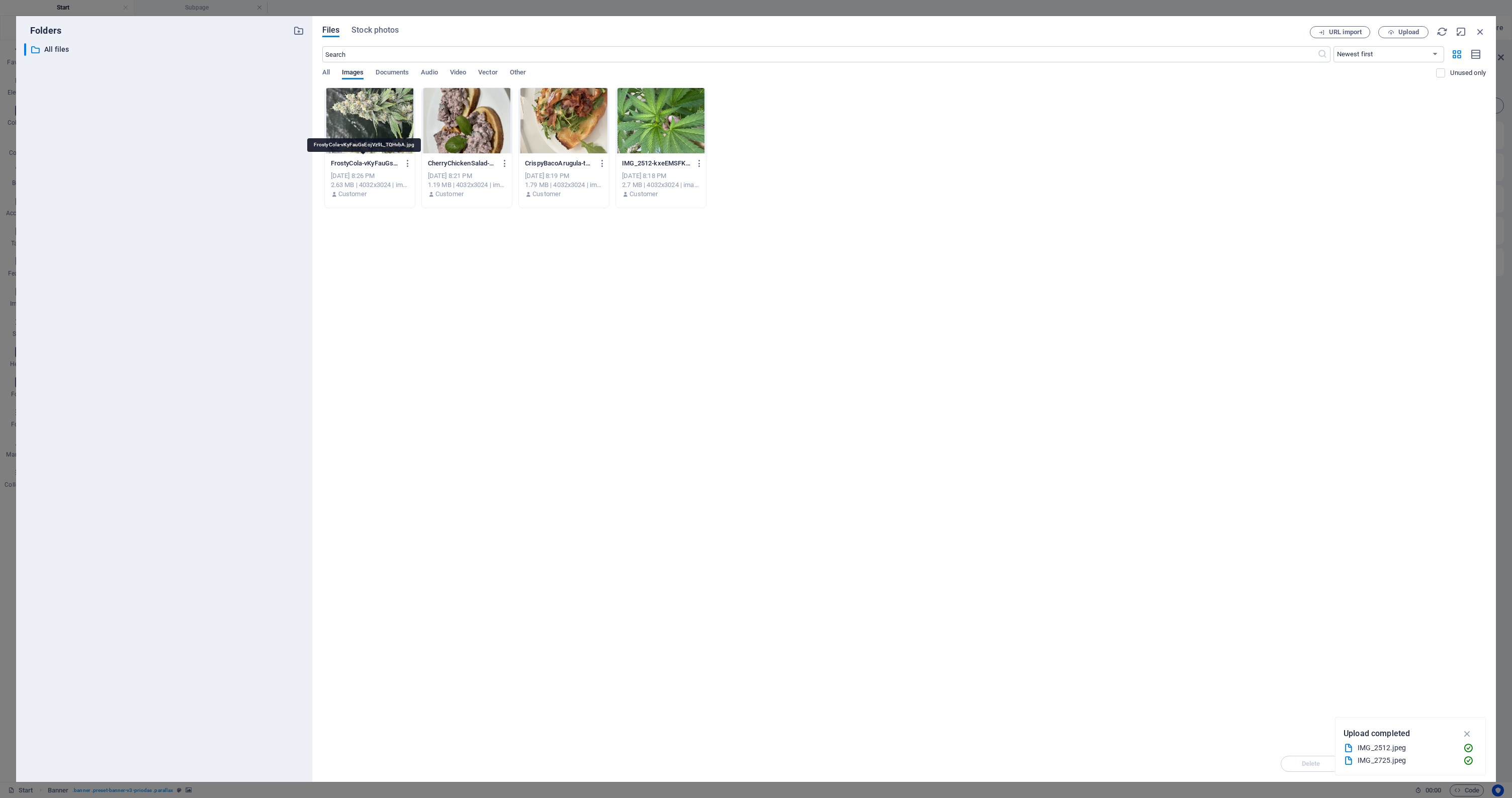
click at [372, 161] on p "FrostyCola-vKyFauGsEojVz9L_TQHvbA.jpg" at bounding box center [366, 163] width 69 height 9
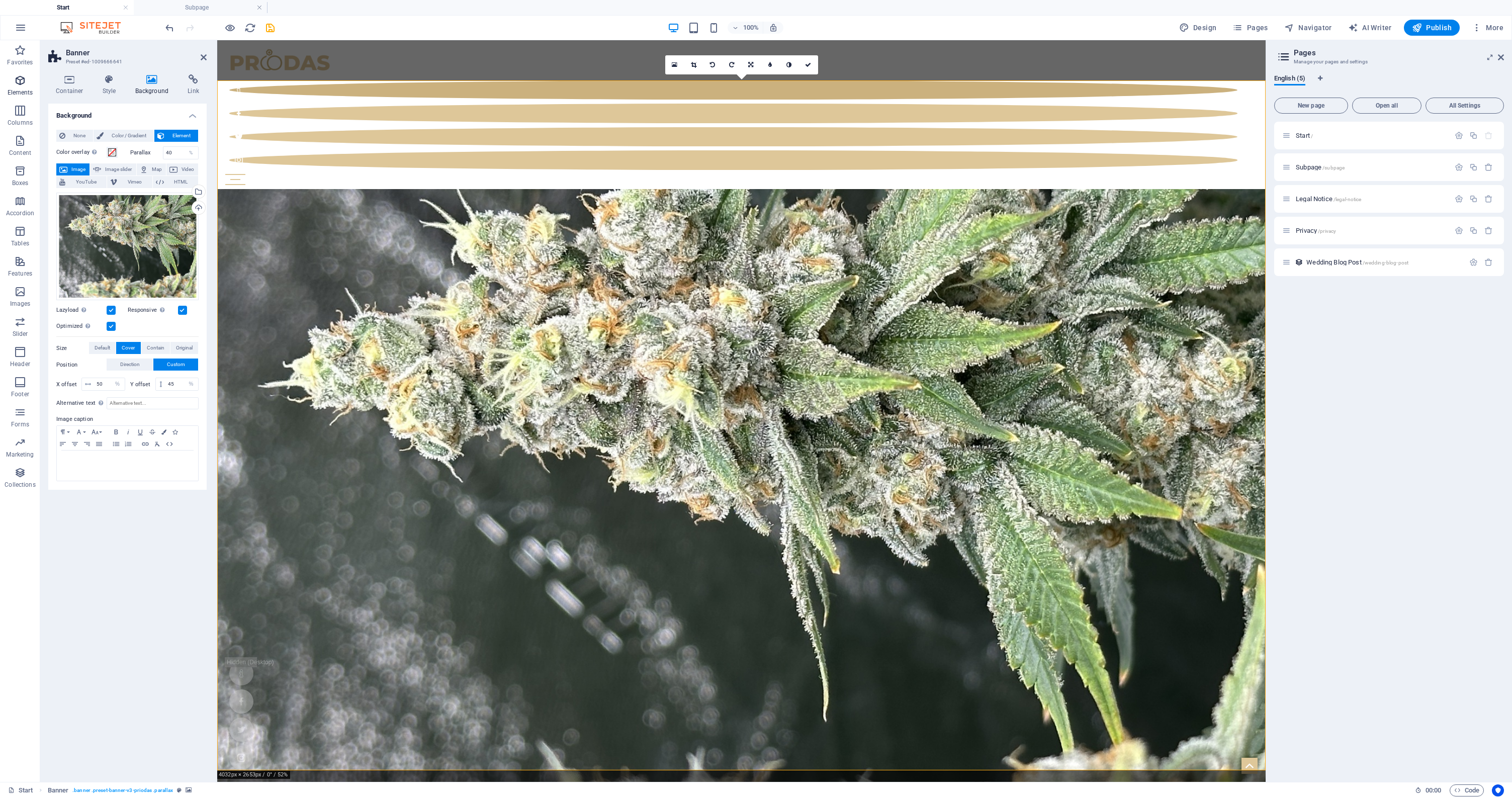
click at [18, 86] on icon "button" at bounding box center [20, 80] width 12 height 12
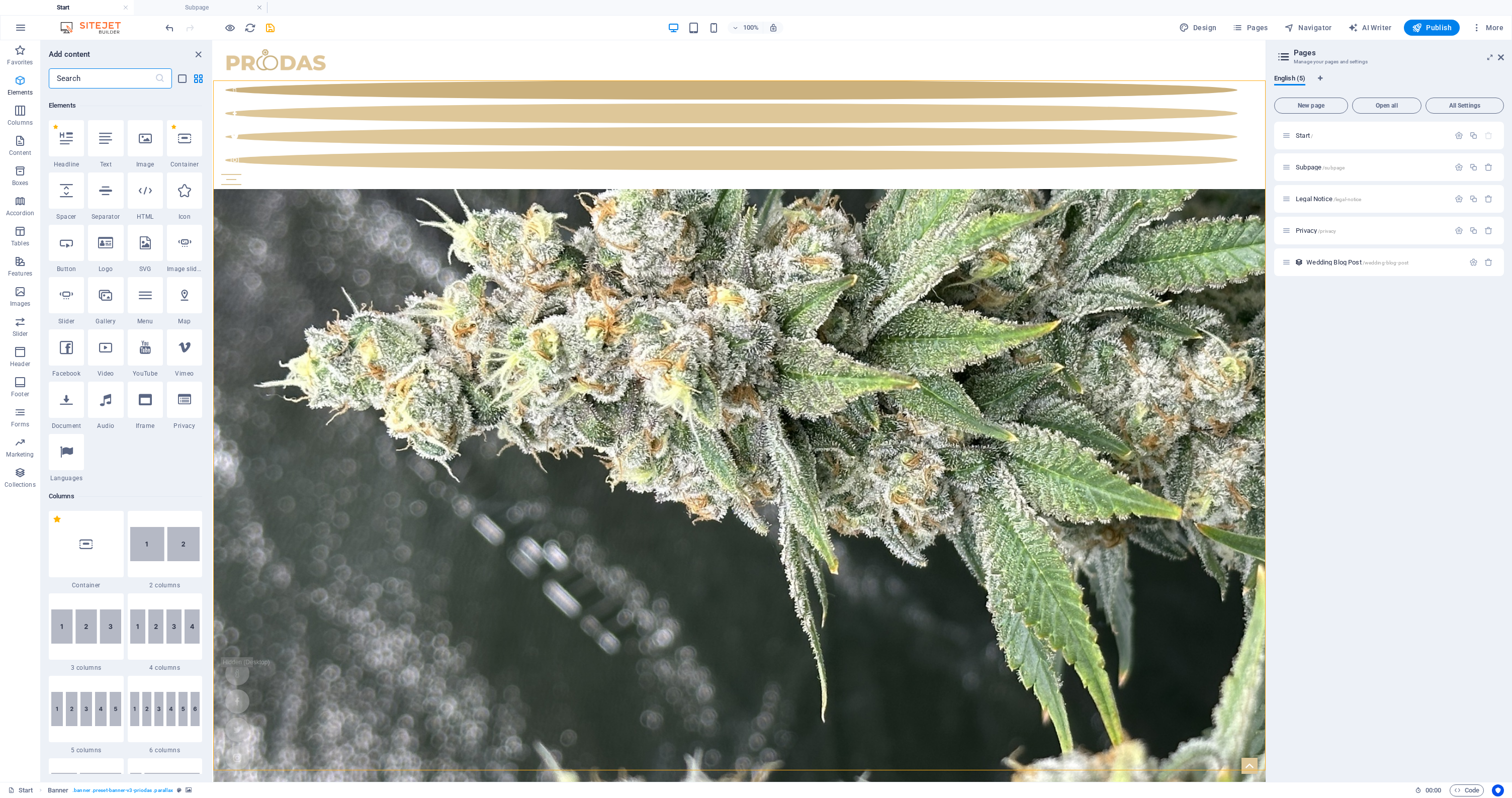
scroll to position [107, 0]
click at [199, 55] on icon "close panel" at bounding box center [199, 55] width 12 height 12
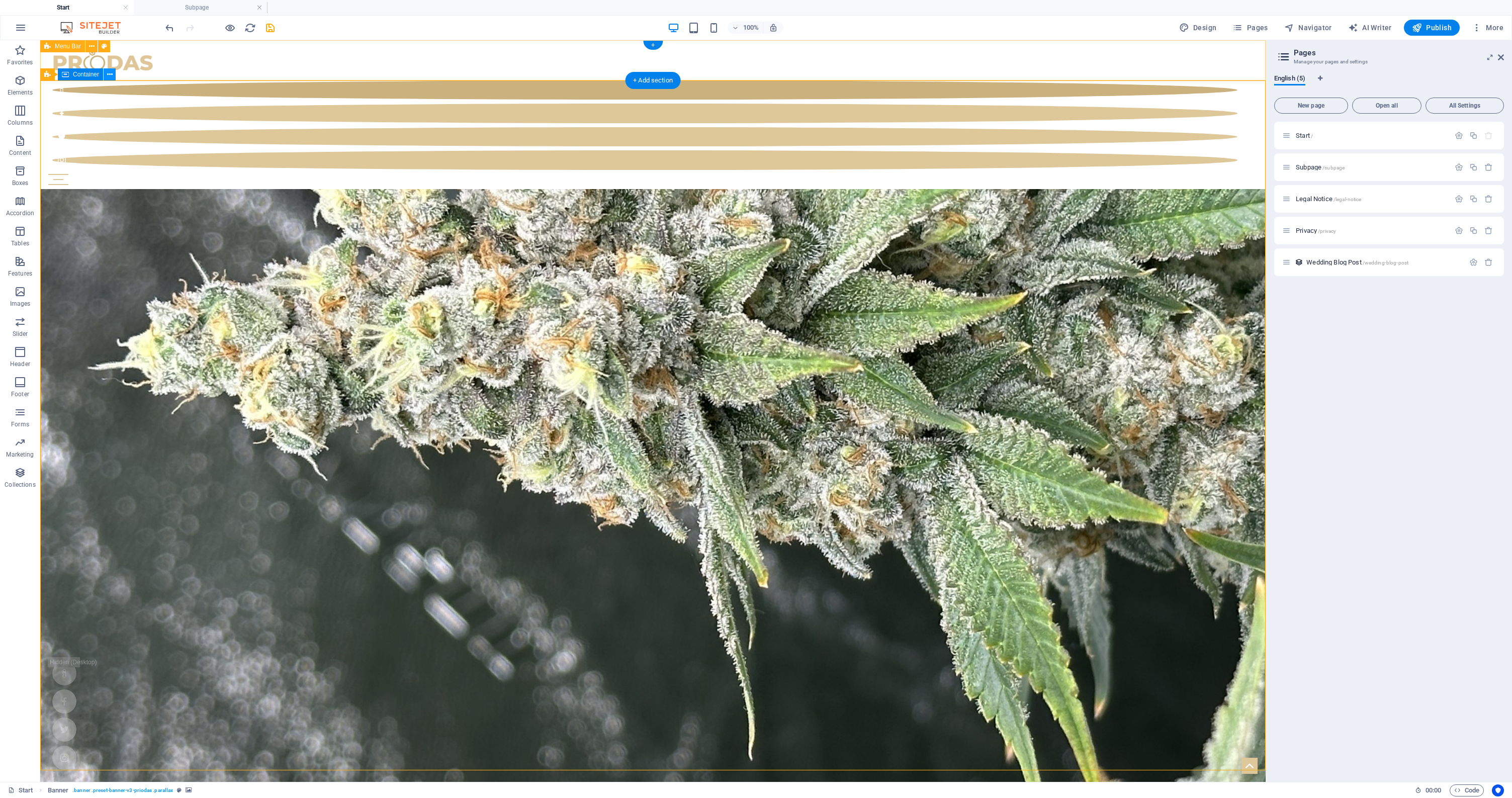
click at [112, 75] on icon at bounding box center [110, 74] width 6 height 10
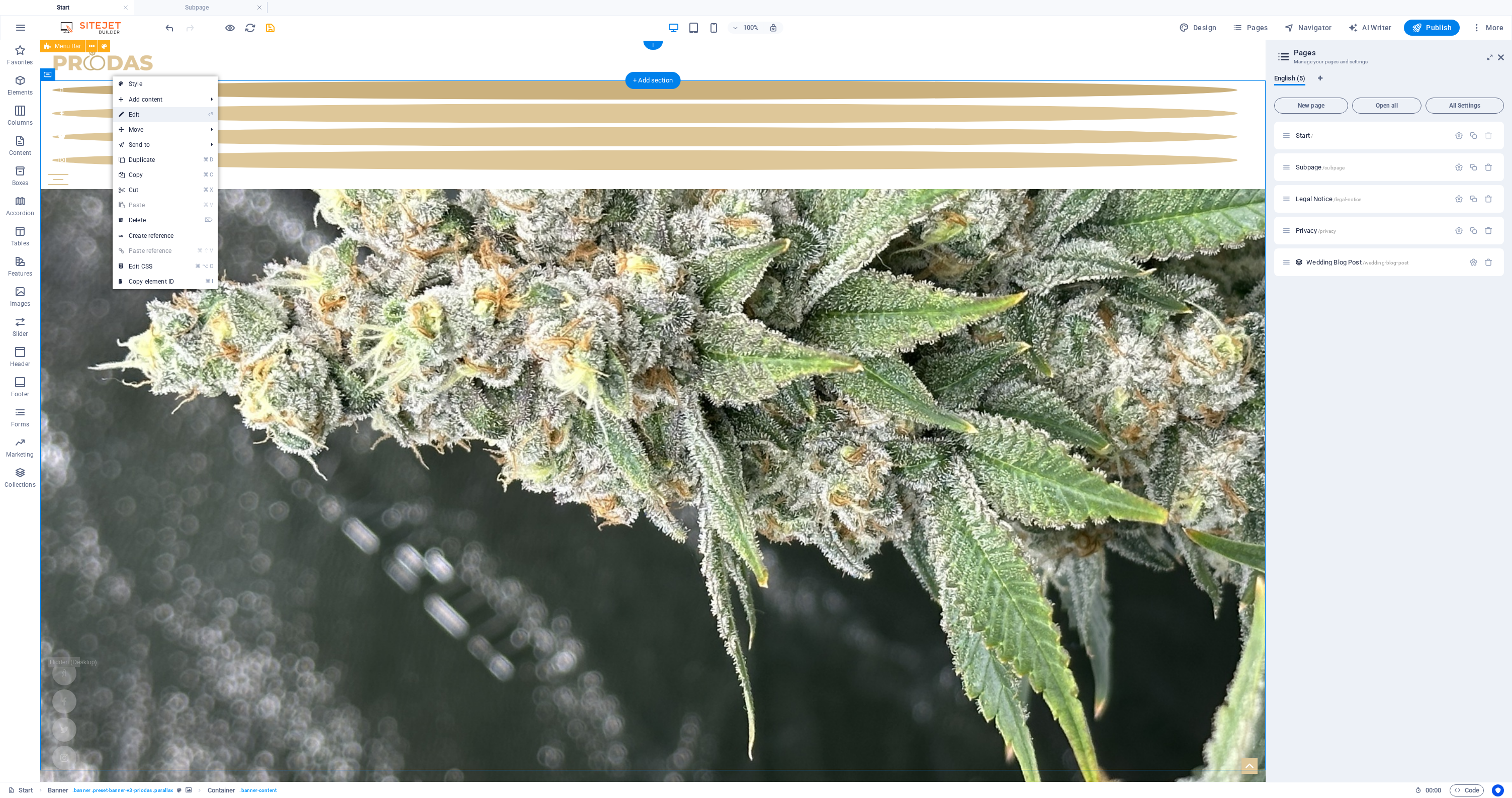
click at [123, 115] on icon at bounding box center [121, 115] width 5 height 15
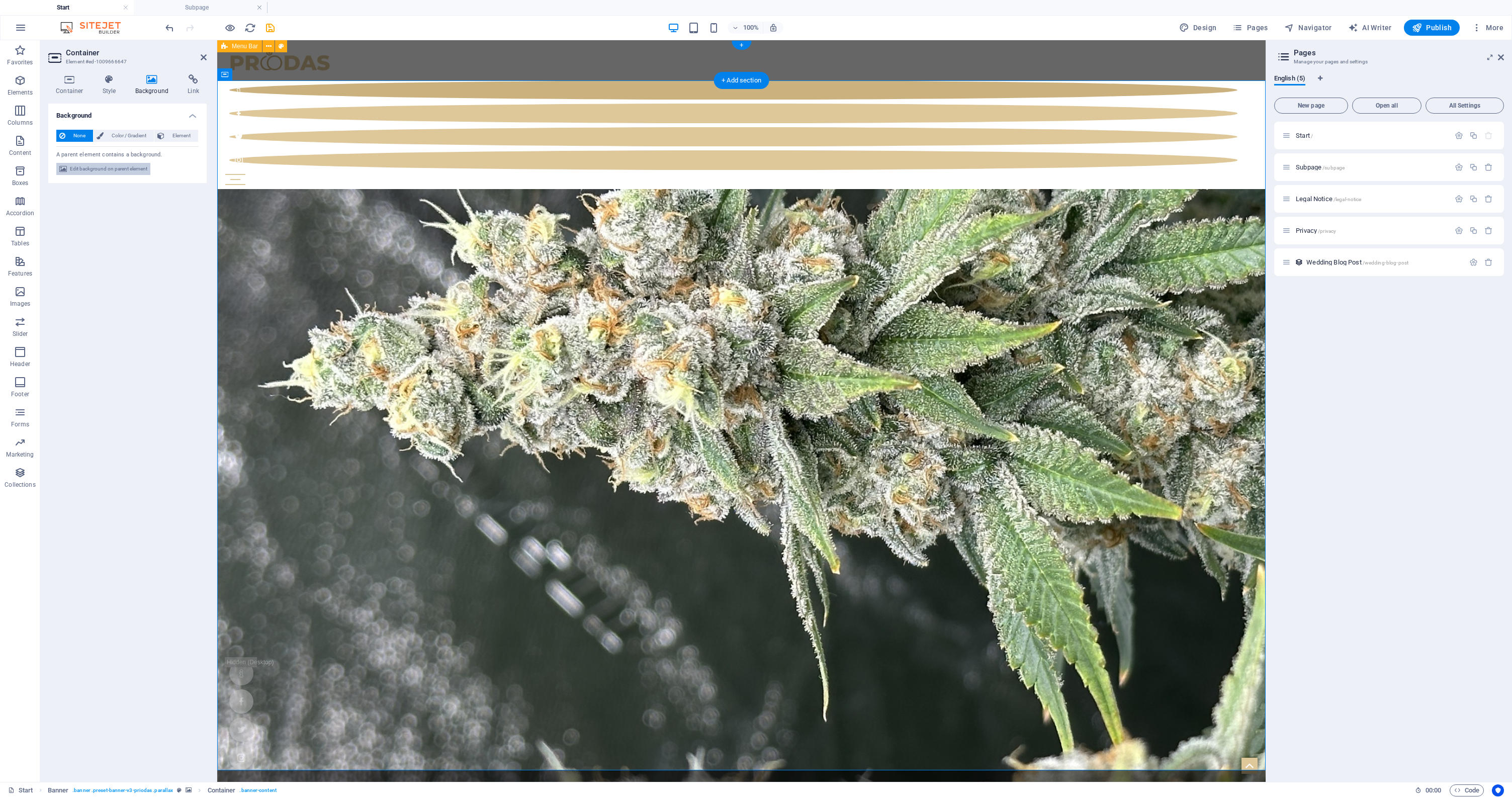
click at [118, 172] on span "Edit background on parent element" at bounding box center [109, 169] width 78 height 12
select select "%"
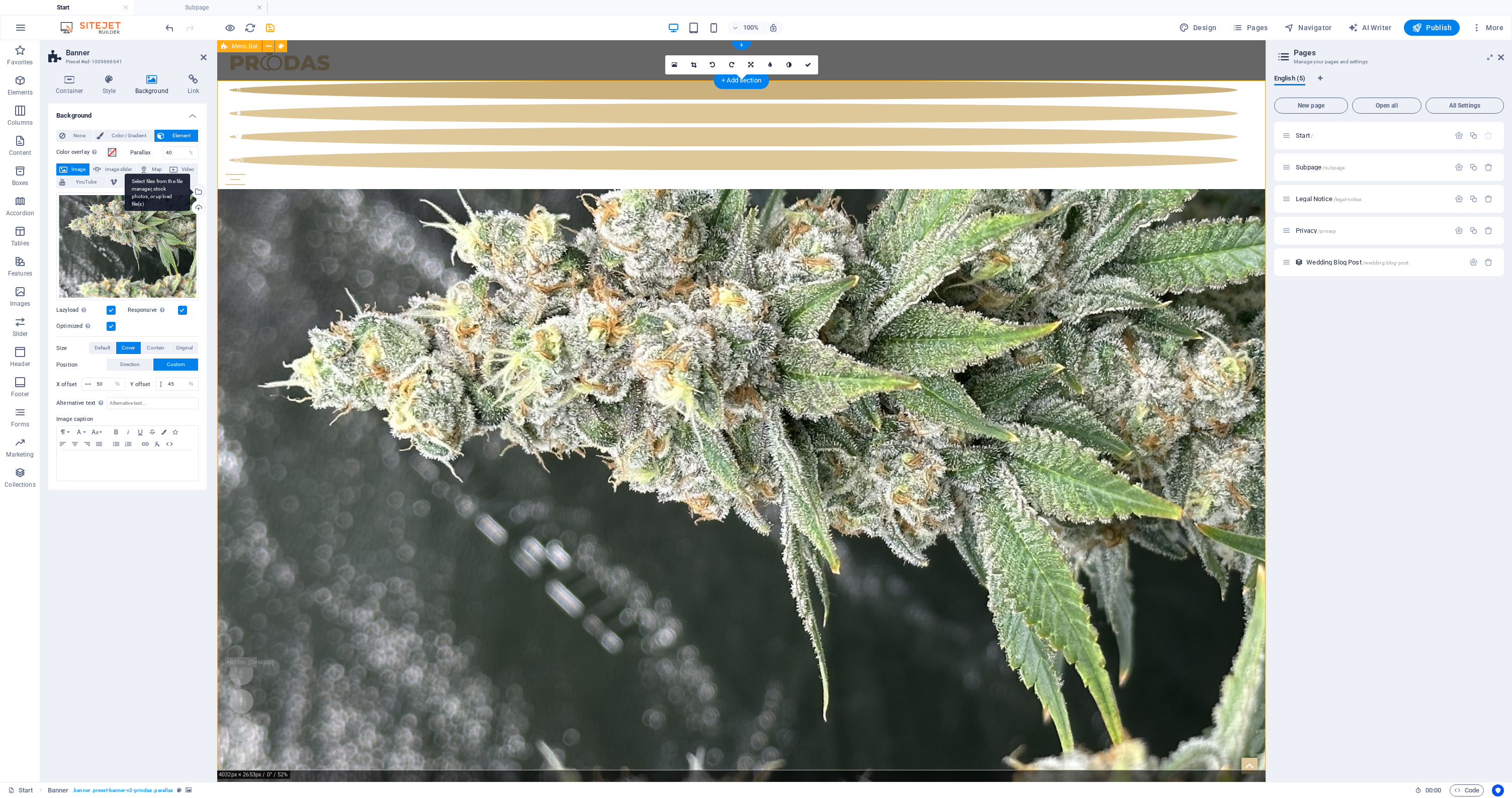
click at [190, 192] on div "Select files from the file manager, stock photos, or upload file(s)" at bounding box center [157, 192] width 65 height 38
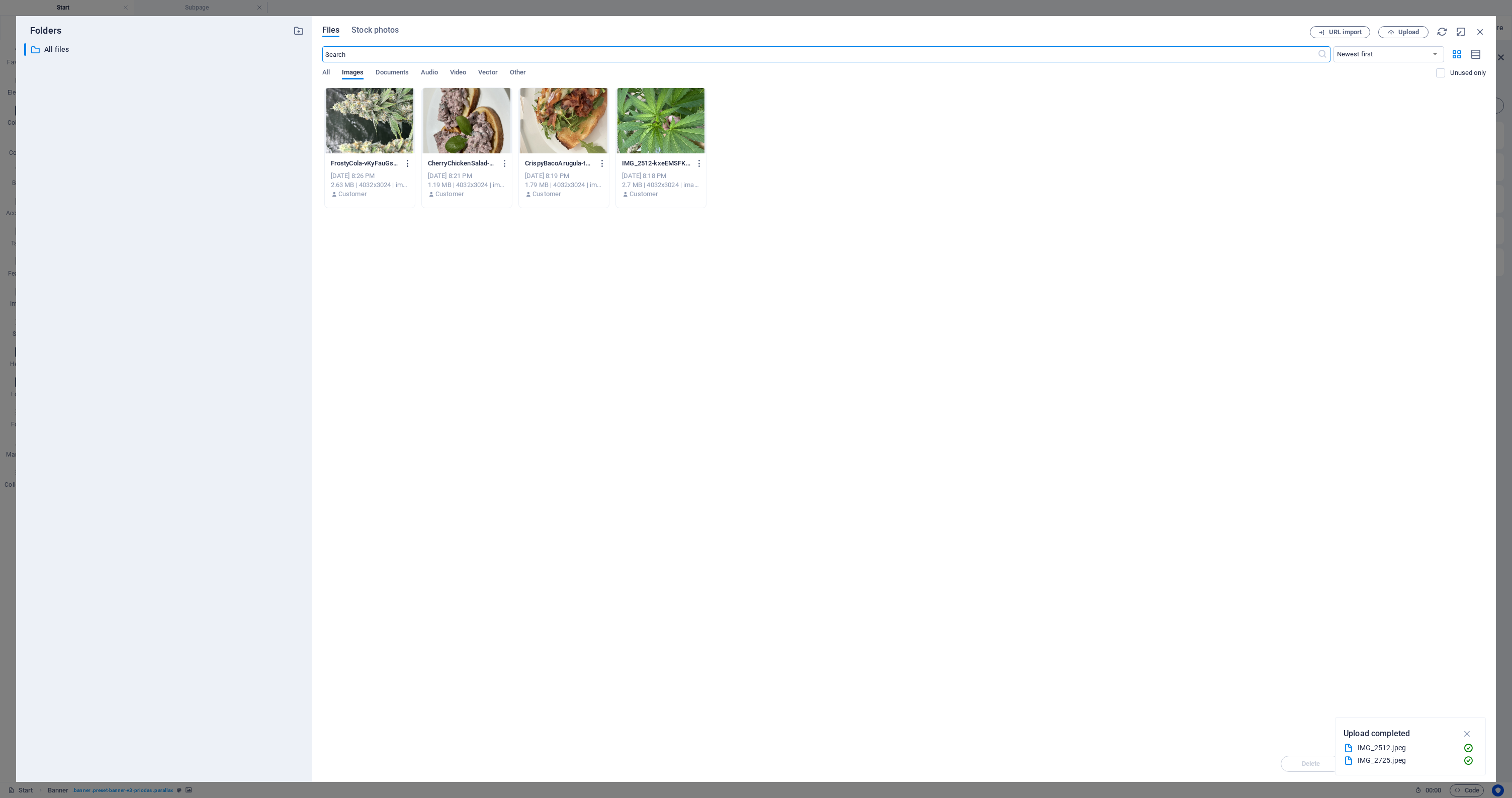
click at [406, 162] on icon "button" at bounding box center [407, 163] width 9 height 9
click at [407, 242] on h6 "Rename" at bounding box center [412, 238] width 43 height 12
type input "FrostyCola.jpg"
click at [407, 162] on icon "button" at bounding box center [407, 163] width 9 height 9
click at [381, 237] on icon at bounding box center [379, 238] width 10 height 10
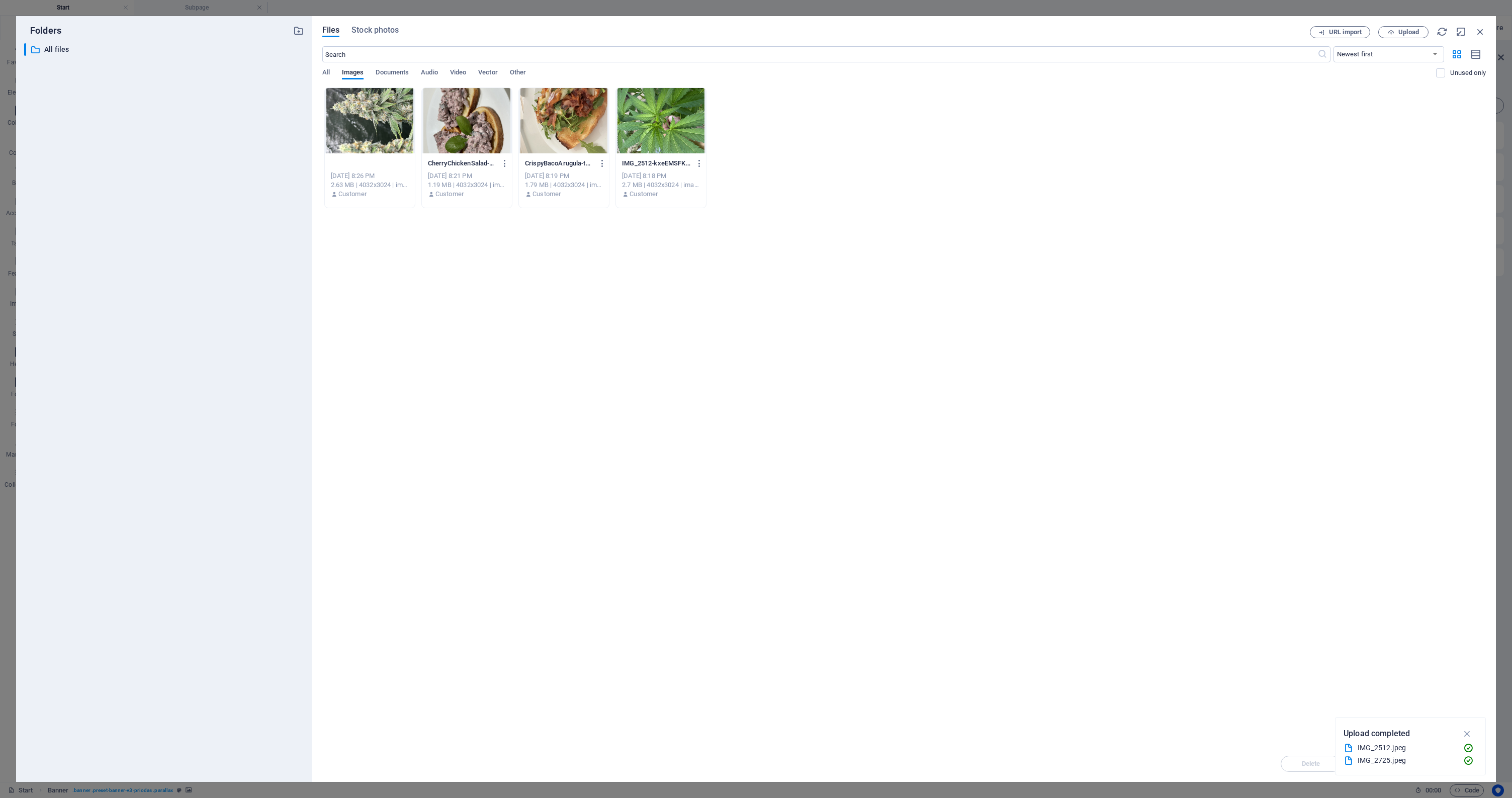
type input "FrostyCola"
click at [506, 165] on icon "button" at bounding box center [505, 163] width 9 height 9
click at [498, 239] on h6 "Rename" at bounding box center [510, 238] width 43 height 12
click at [498, 239] on div "Drop files here to upload them instantly FrostyCola-LABDqAzDlV6gN68b19Milw.jpg …" at bounding box center [903, 417] width 1164 height 659
click at [699, 161] on icon "button" at bounding box center [699, 163] width 9 height 9
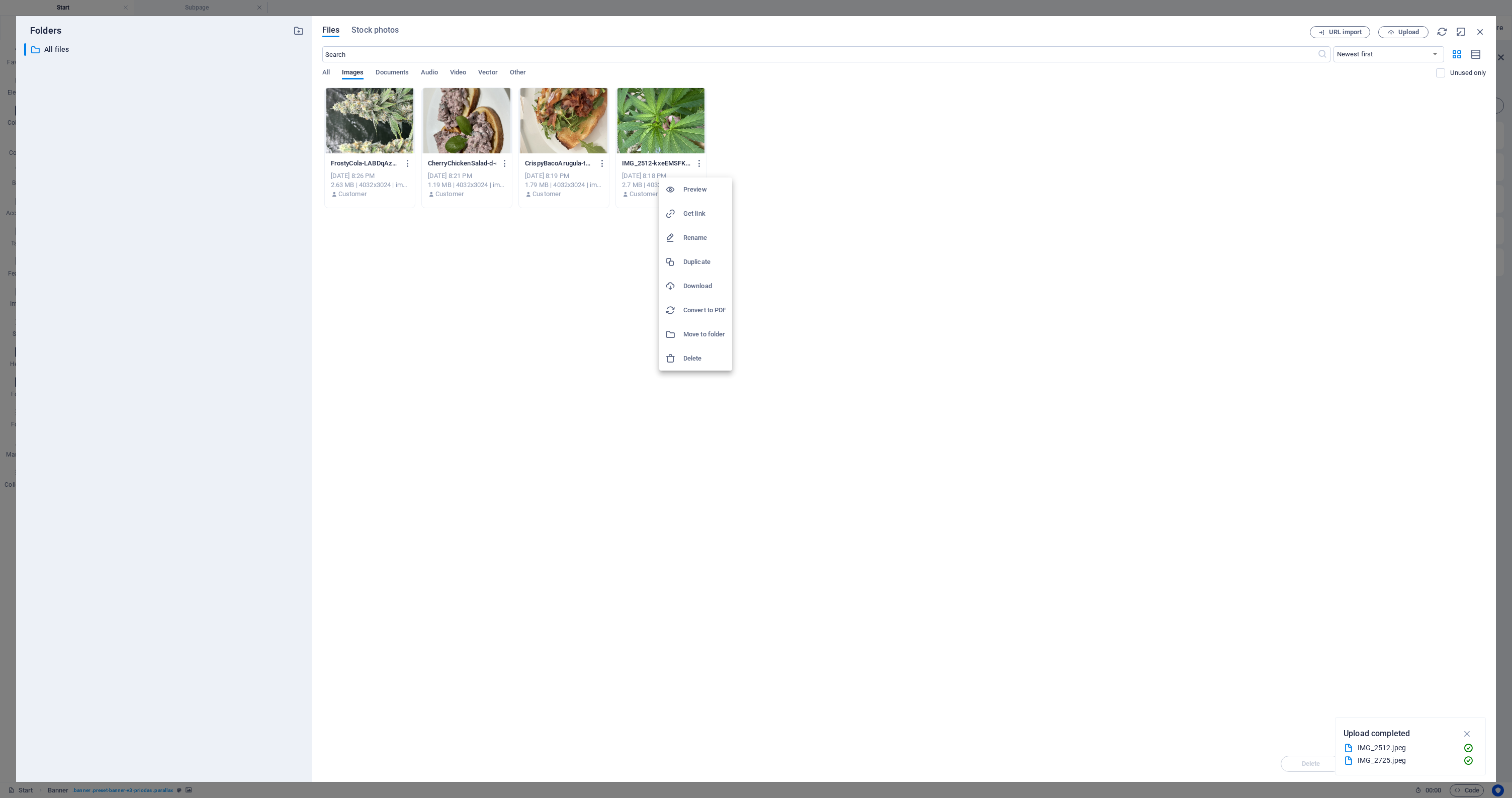
click at [690, 237] on h6 "Rename" at bounding box center [705, 238] width 43 height 12
type input "LushFanLeave"
click at [430, 74] on span "Audio" at bounding box center [429, 74] width 17 height 14
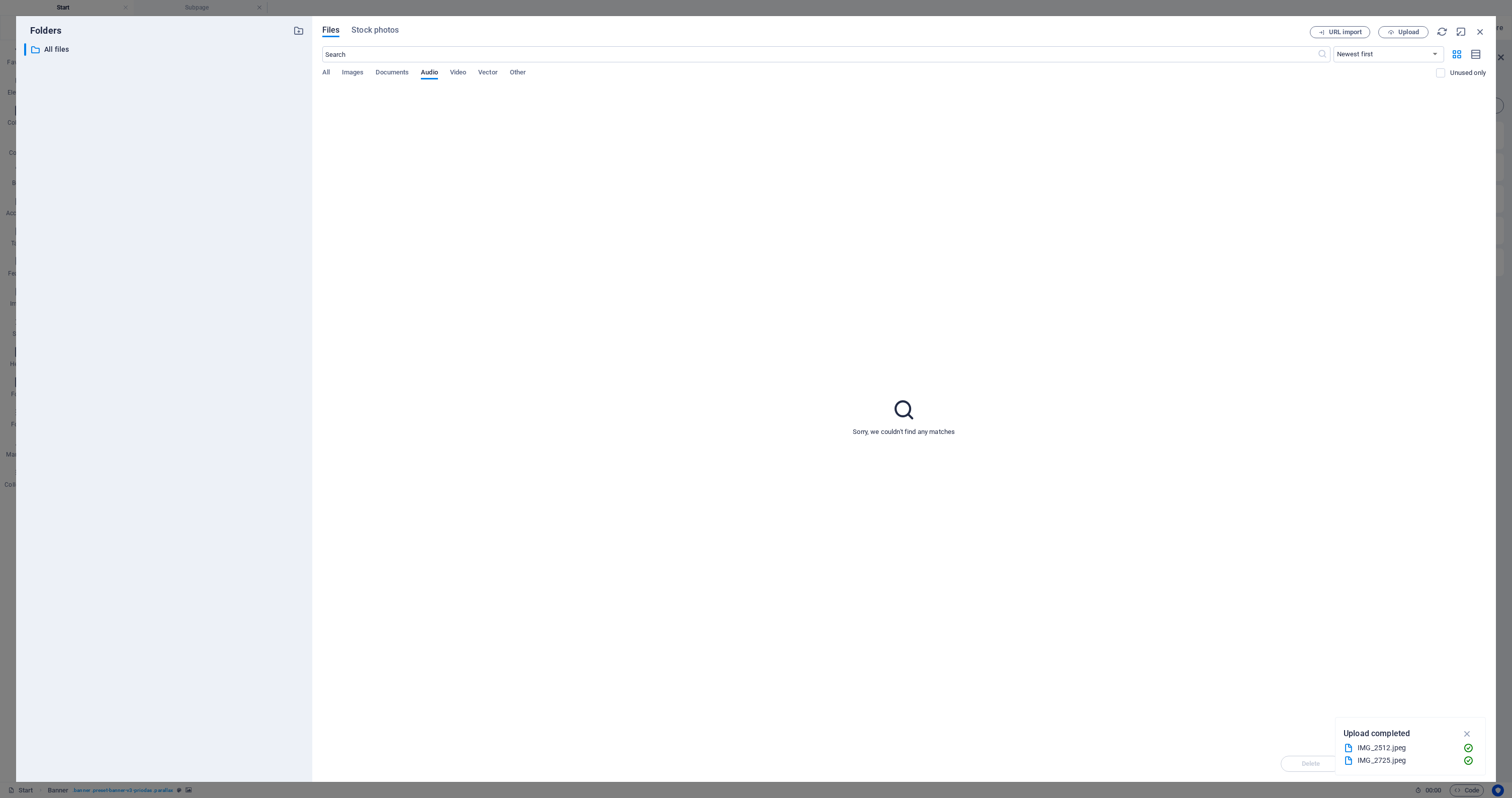
click at [470, 74] on div "All Images Documents Audio Video Vector Other" at bounding box center [879, 78] width 1115 height 19
click at [467, 74] on span "Video" at bounding box center [458, 74] width 16 height 14
click at [433, 74] on span "Audio" at bounding box center [429, 74] width 17 height 14
click at [723, 34] on span "URL import" at bounding box center [1346, 32] width 33 height 6
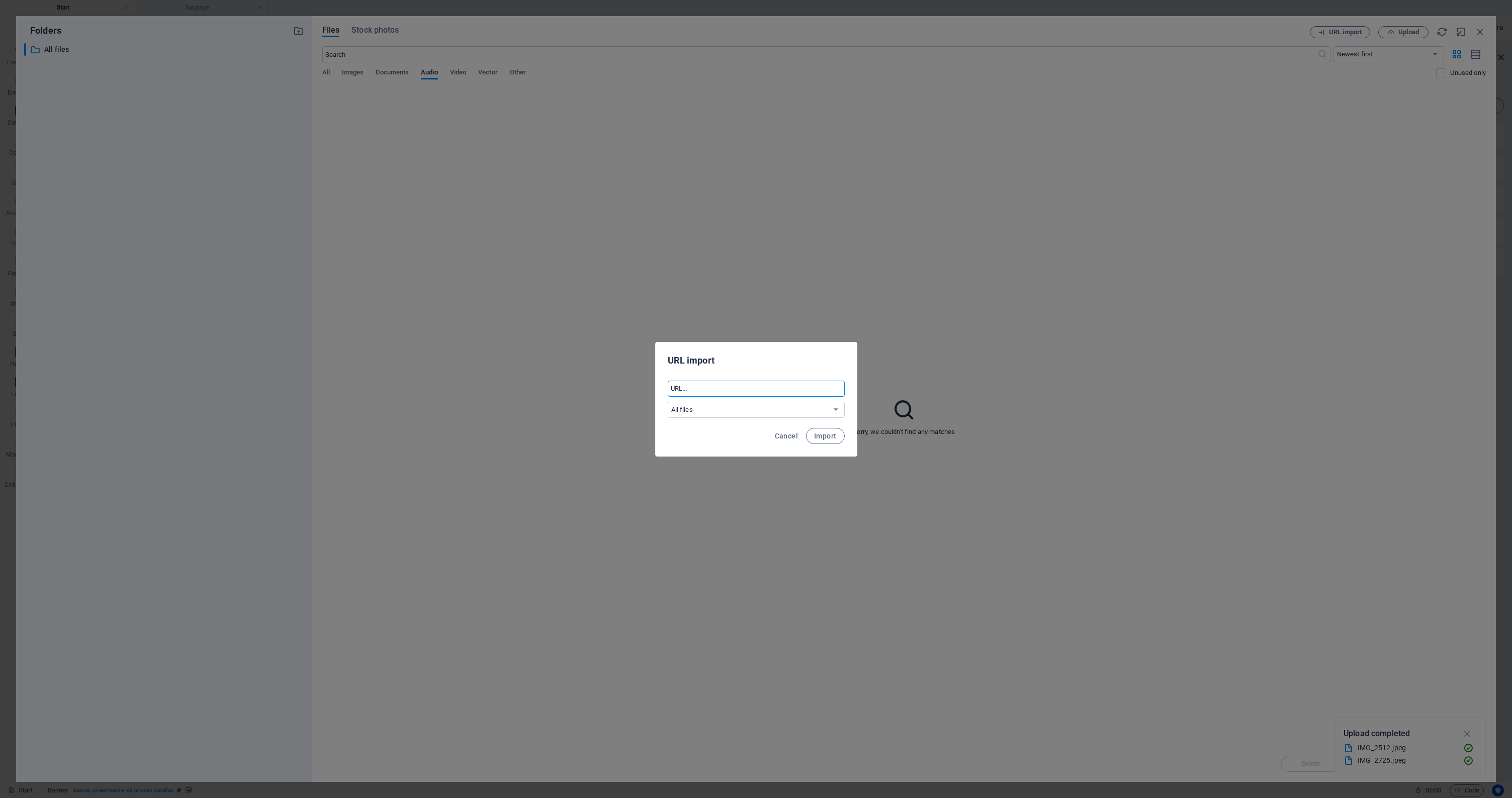
click at [723, 390] on input "text" at bounding box center [756, 388] width 177 height 16
click at [723, 399] on span "Cancel" at bounding box center [786, 436] width 23 height 8
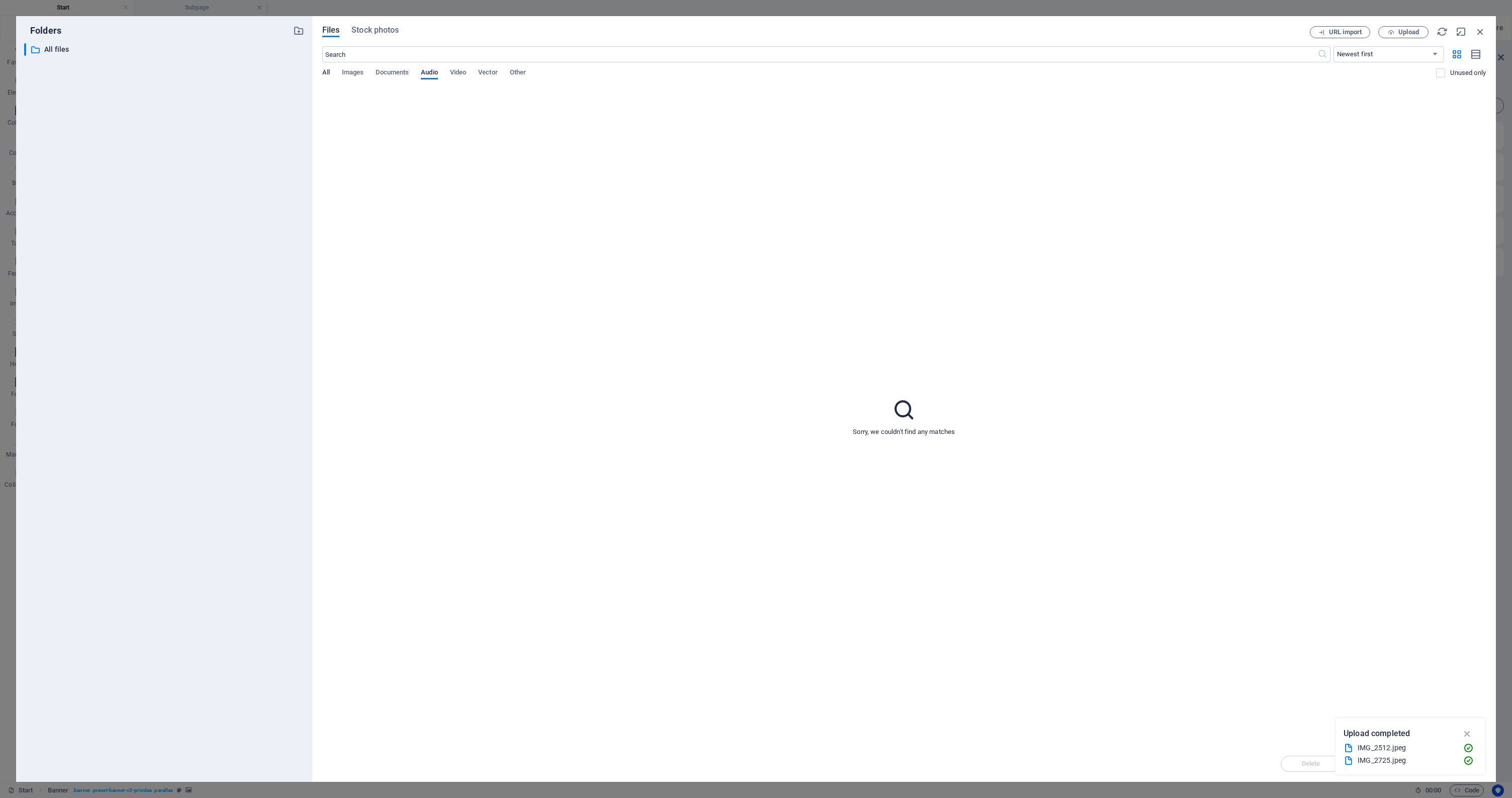
click at [327, 71] on span "All" at bounding box center [325, 74] width 8 height 14
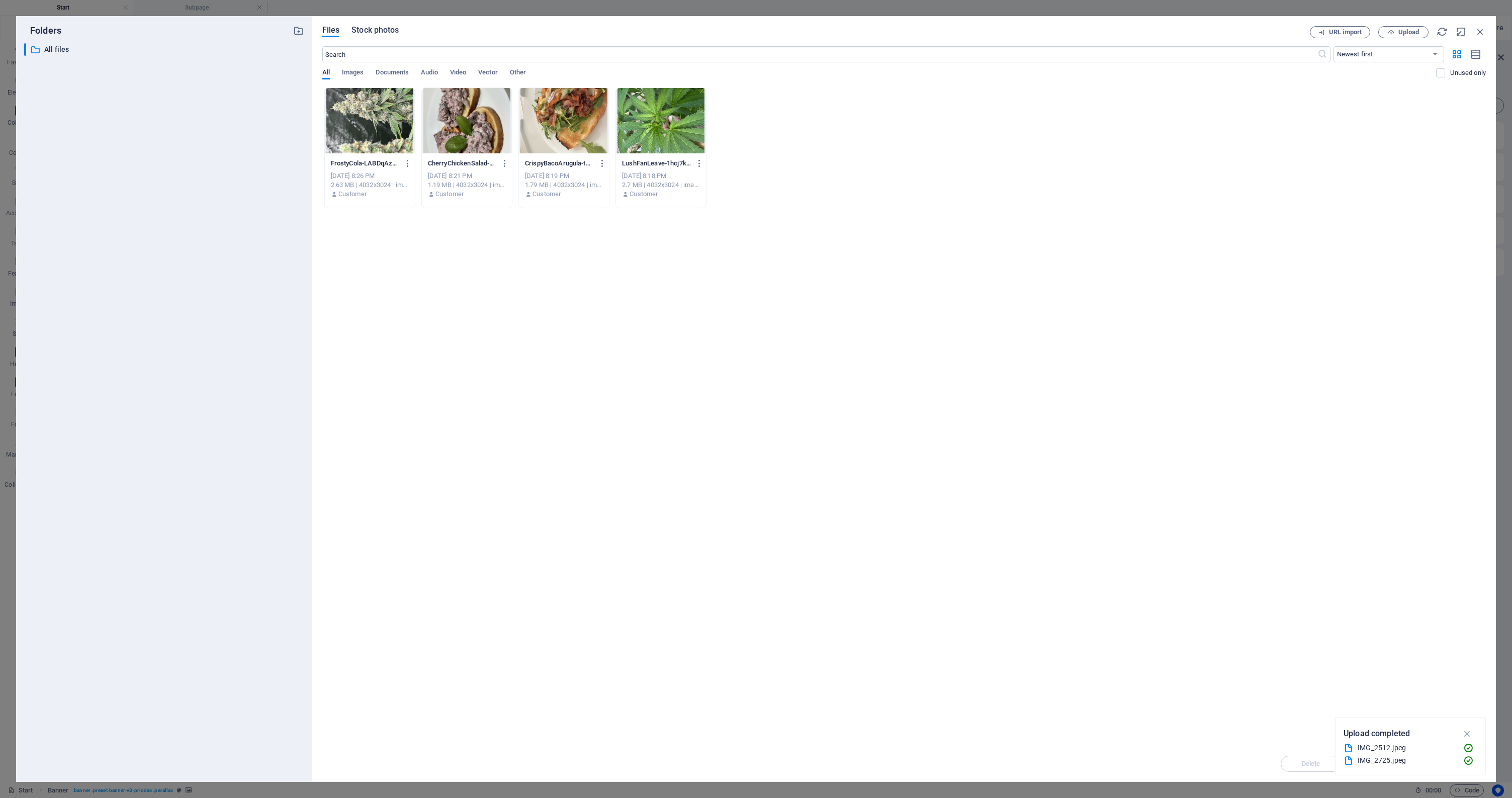
click at [372, 29] on span "Stock photos" at bounding box center [375, 30] width 47 height 12
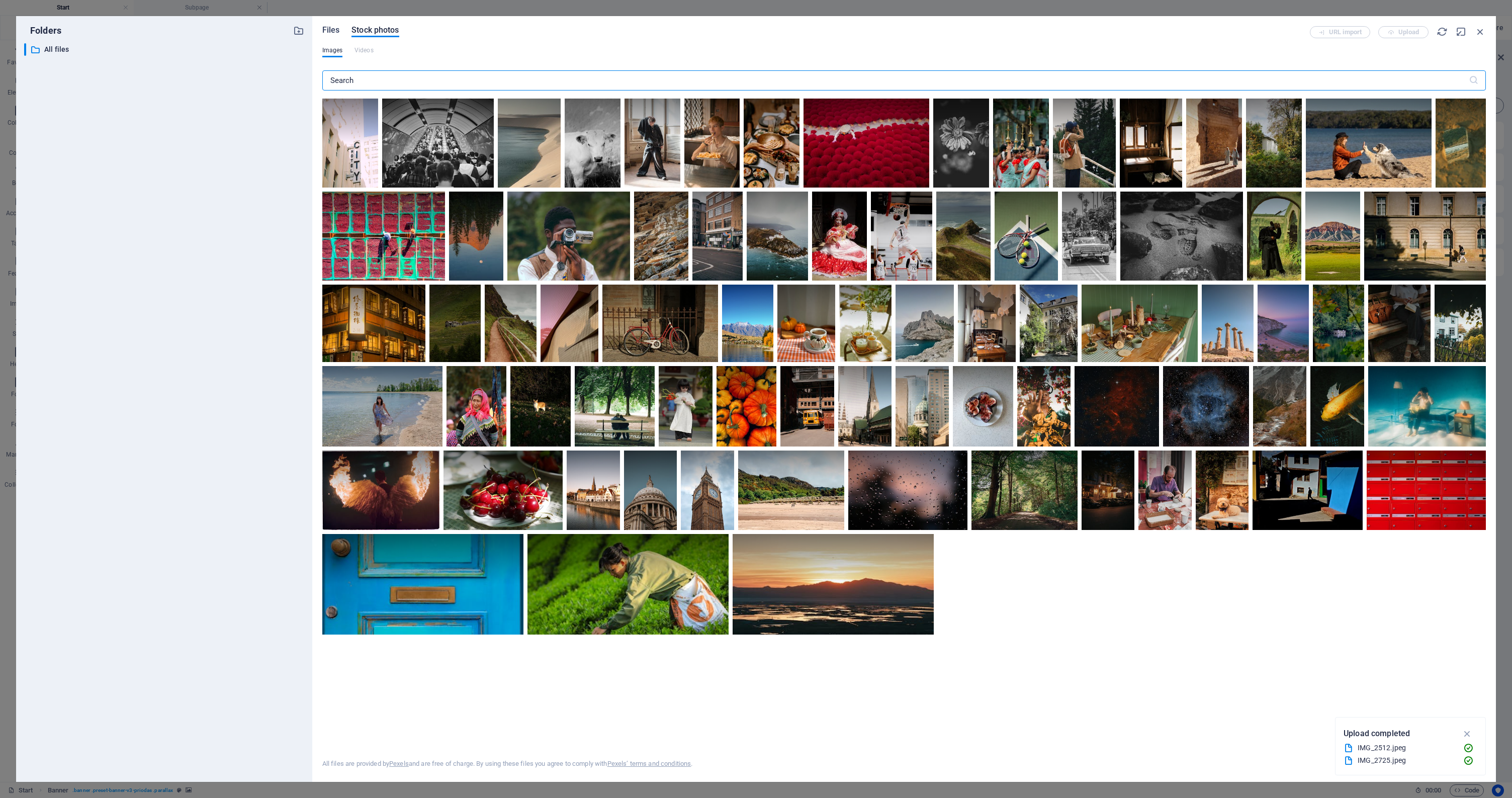
click at [337, 30] on span "Files" at bounding box center [330, 30] width 18 height 12
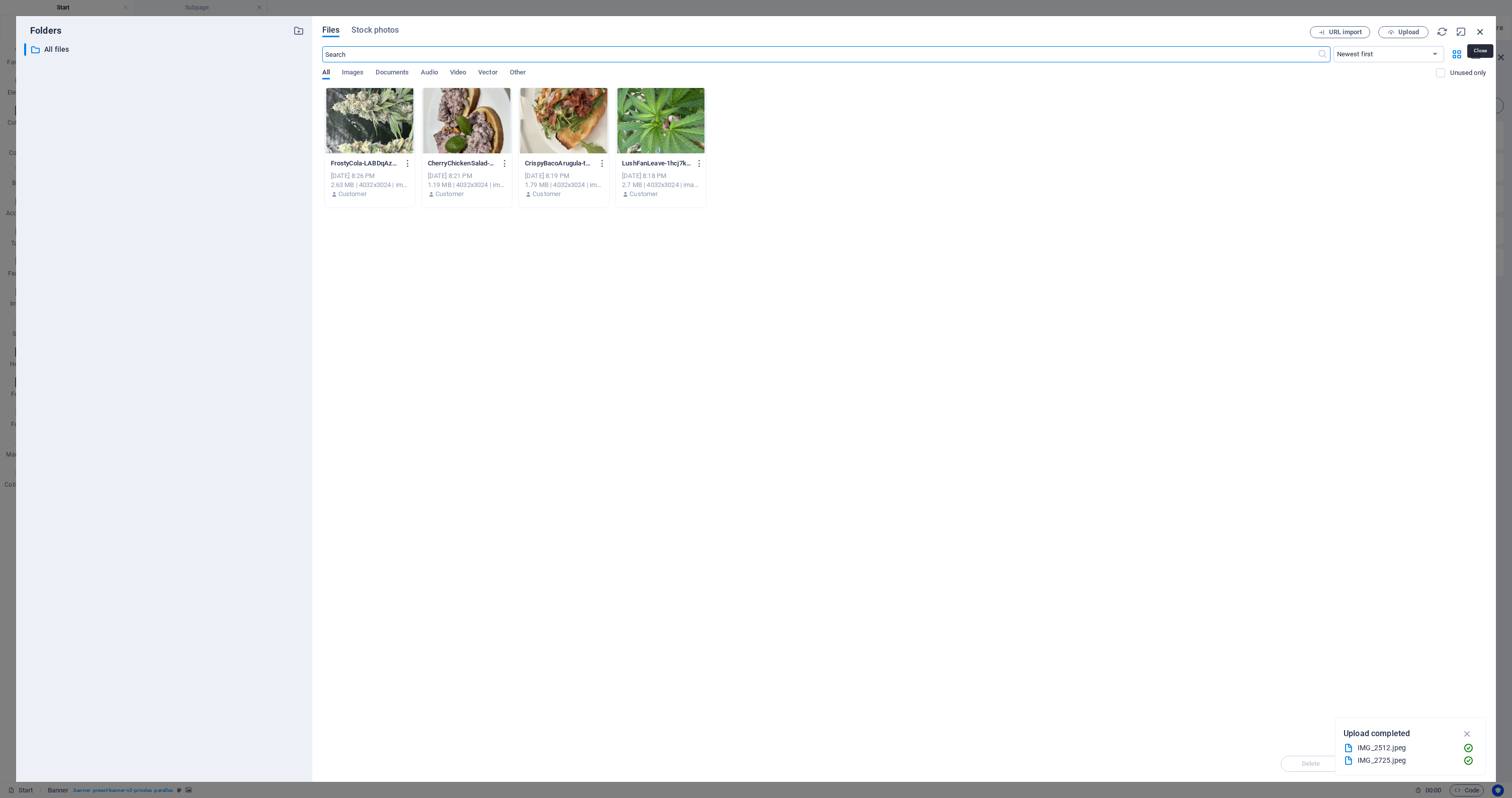
click at [723, 30] on icon "button" at bounding box center [1480, 31] width 11 height 11
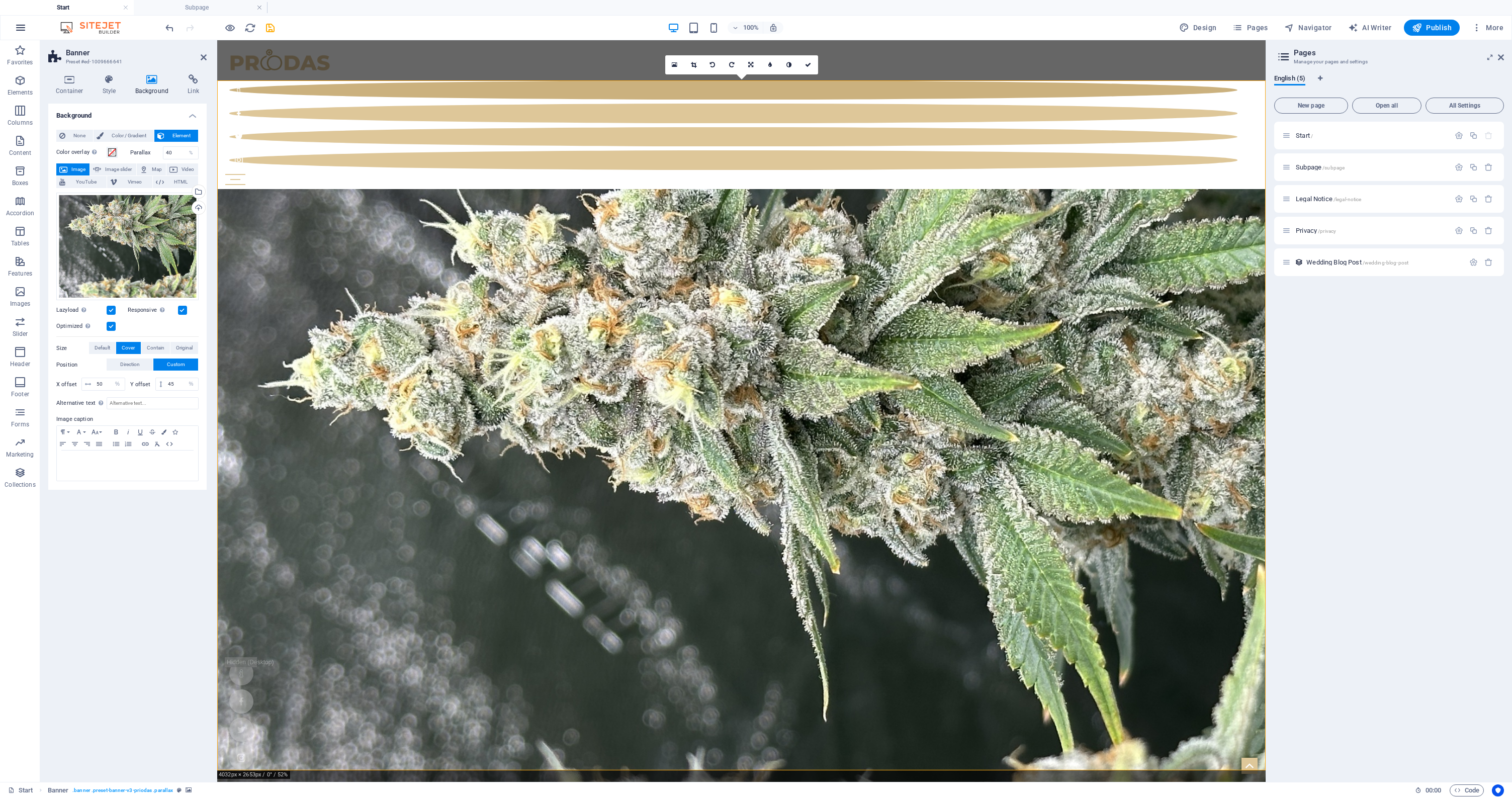
click at [20, 26] on icon "button" at bounding box center [20, 28] width 12 height 12
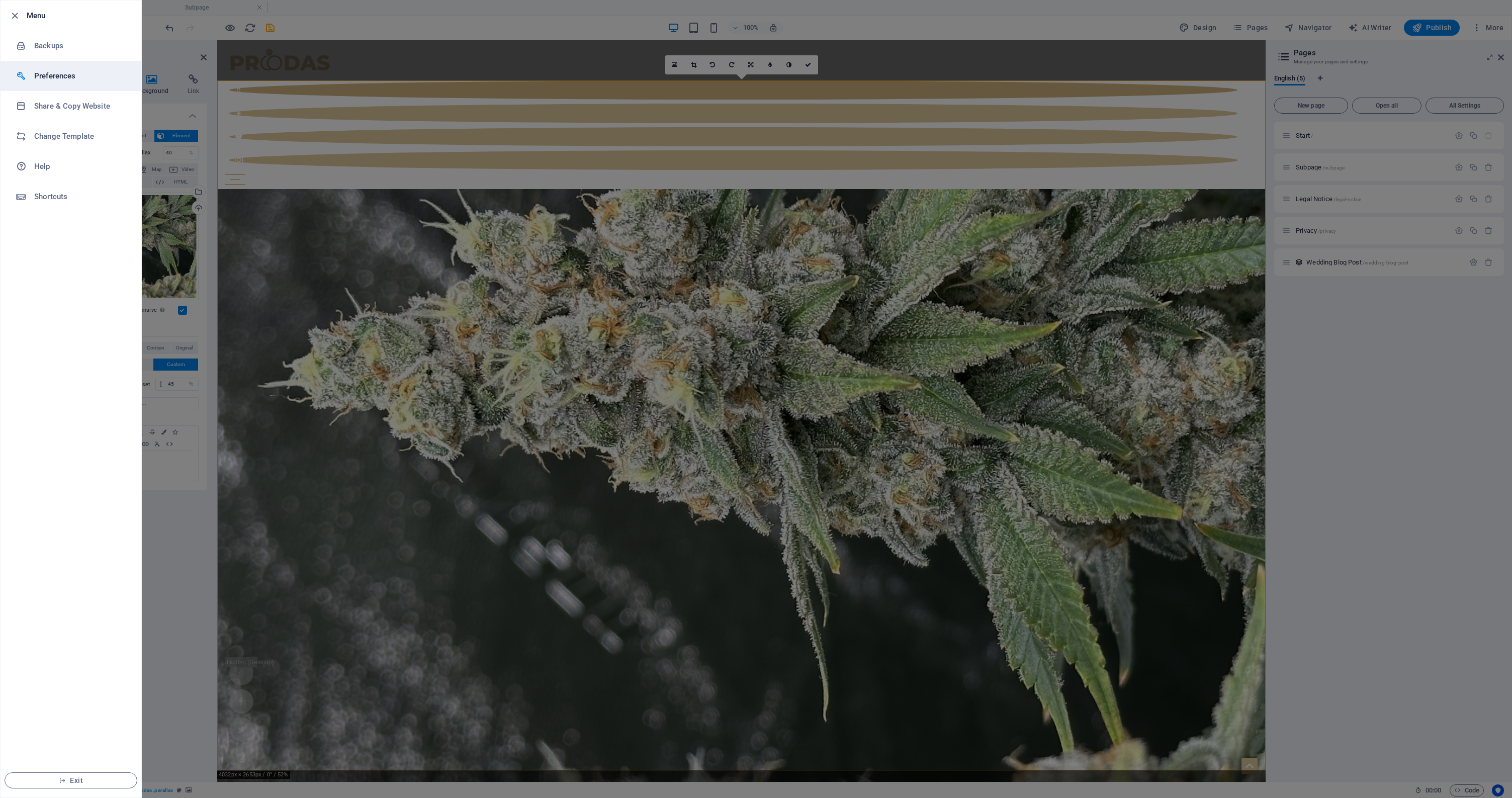
click at [52, 76] on h6 "Preferences" at bounding box center [80, 76] width 93 height 12
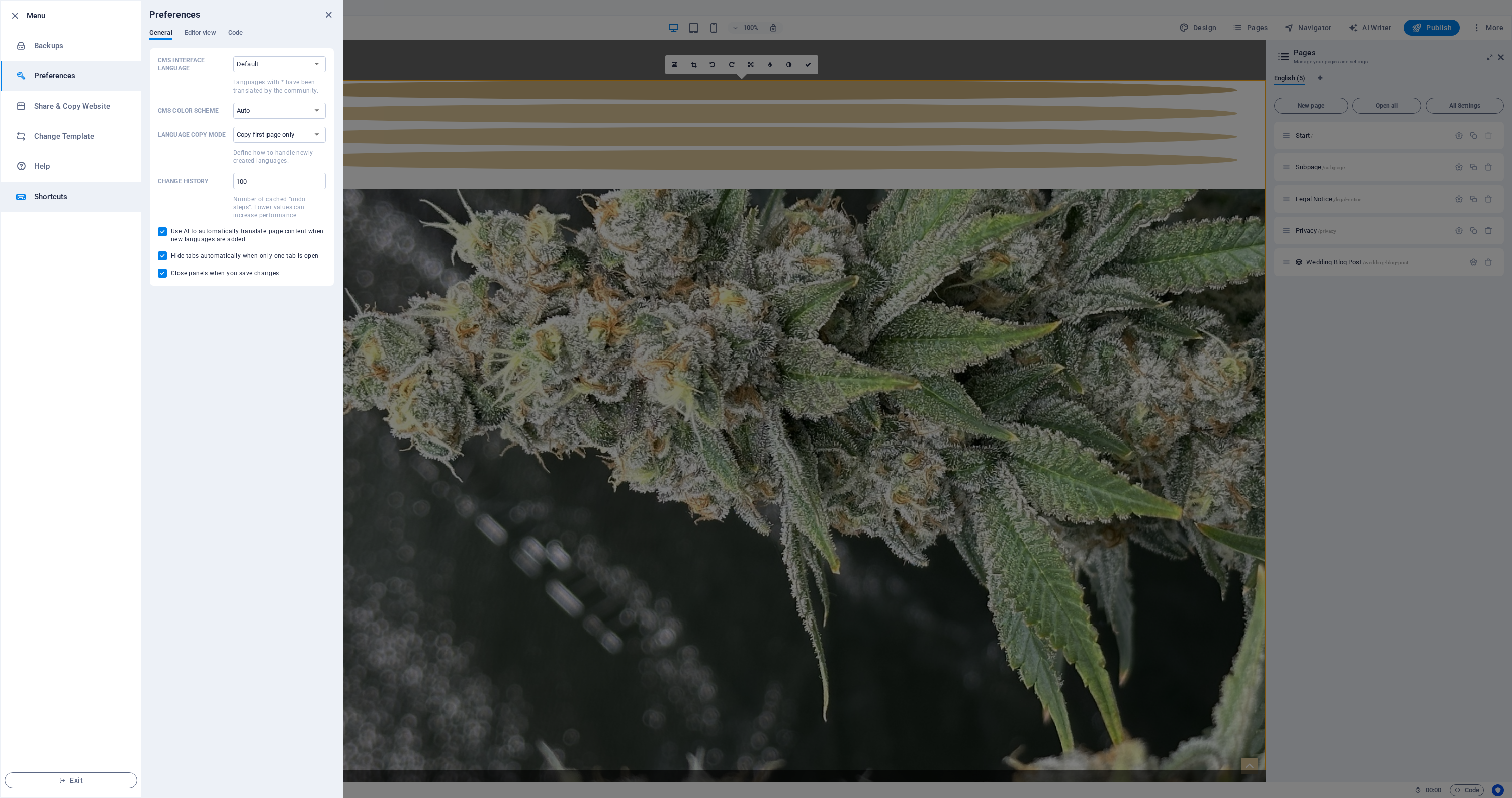
click at [62, 195] on h6 "Shortcuts" at bounding box center [80, 197] width 93 height 12
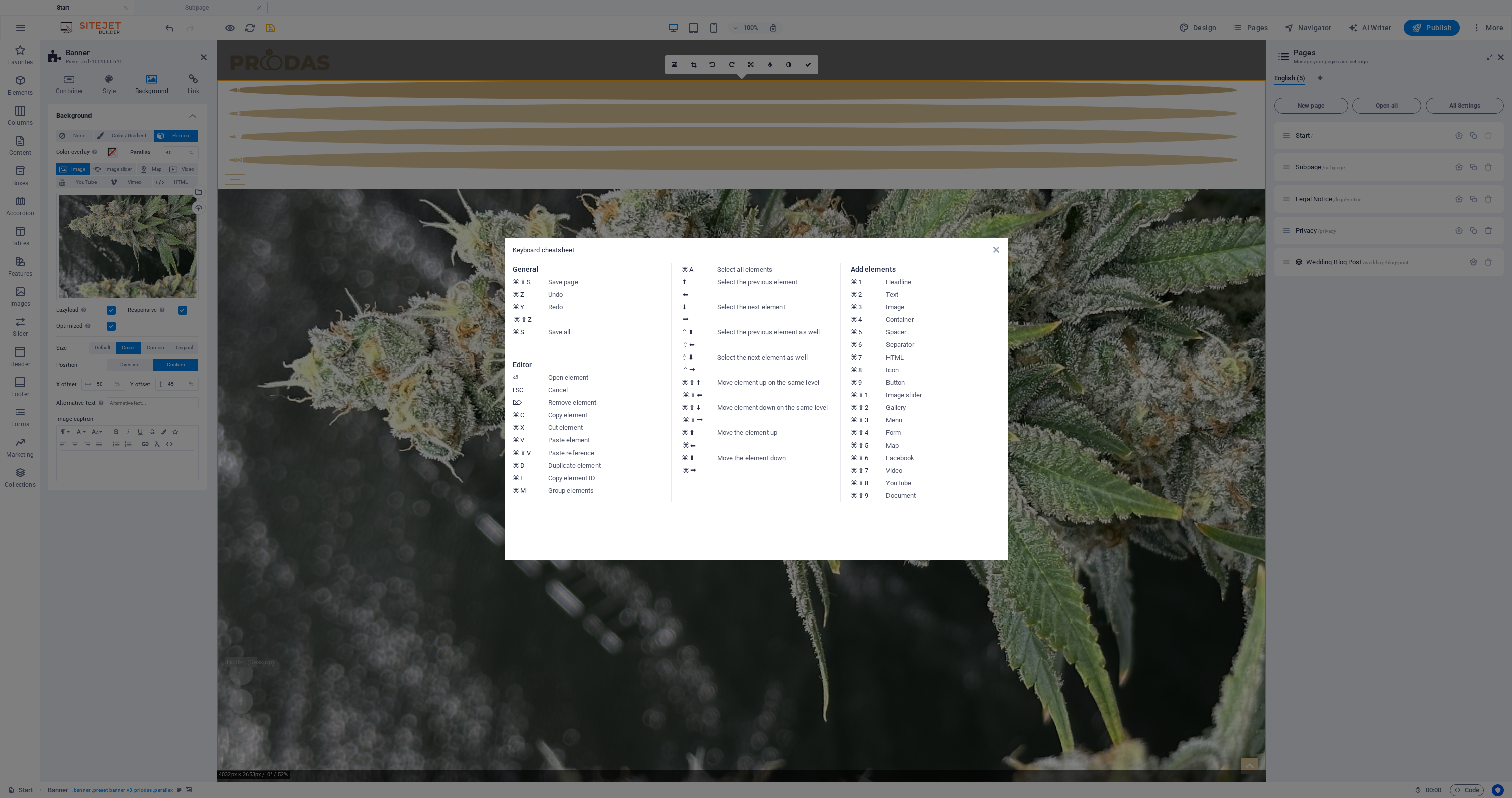
click at [723, 275] on aside "Keyboard cheatsheet General ⌘ ⇧ S Save page ⌘ Z Undo ⌘ Y ⌘ ⇧ Z Redo ⌘ S Save al…" at bounding box center [756, 399] width 1512 height 798
